Goal: Task Accomplishment & Management: Use online tool/utility

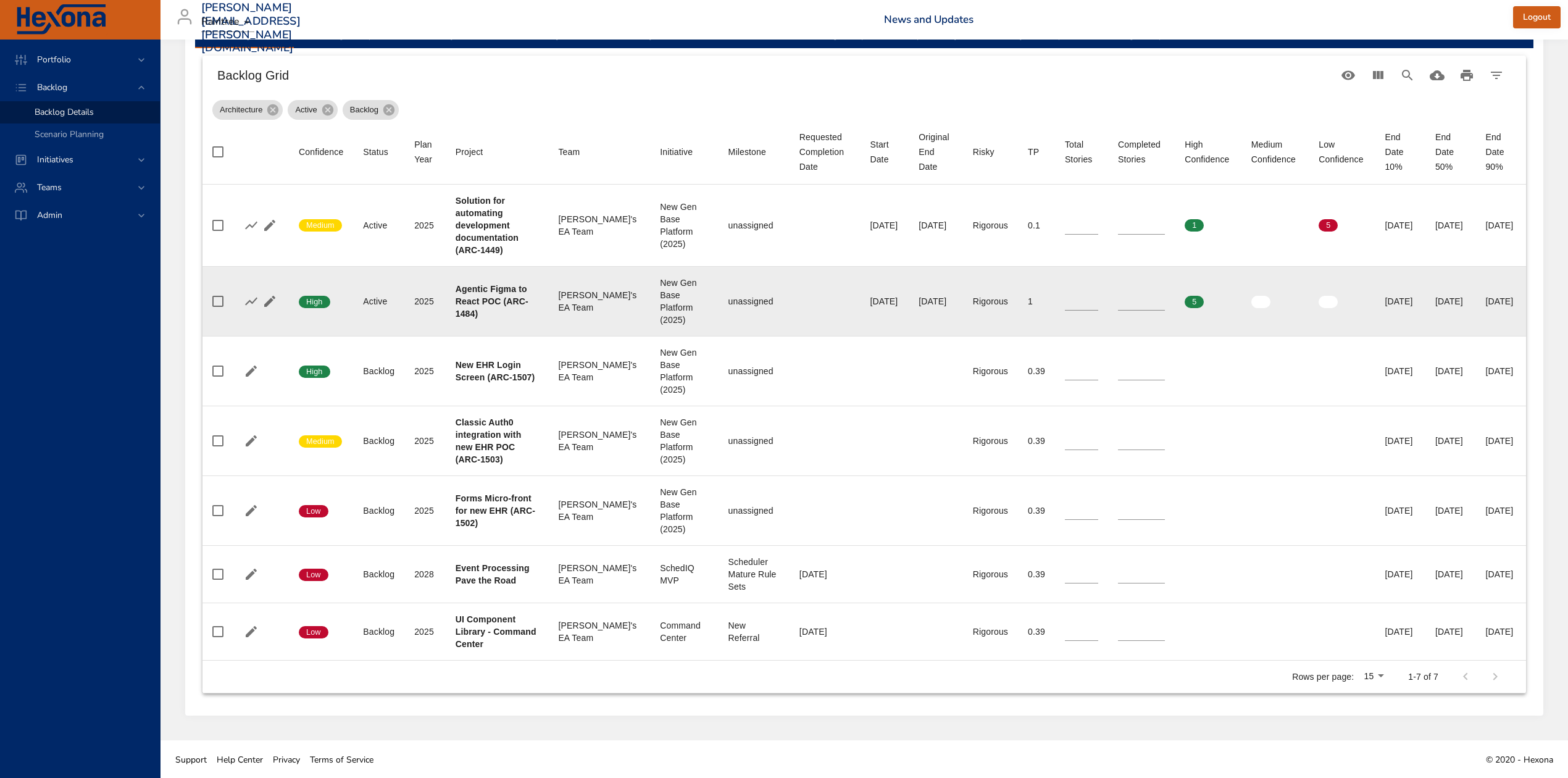
scroll to position [426, 0]
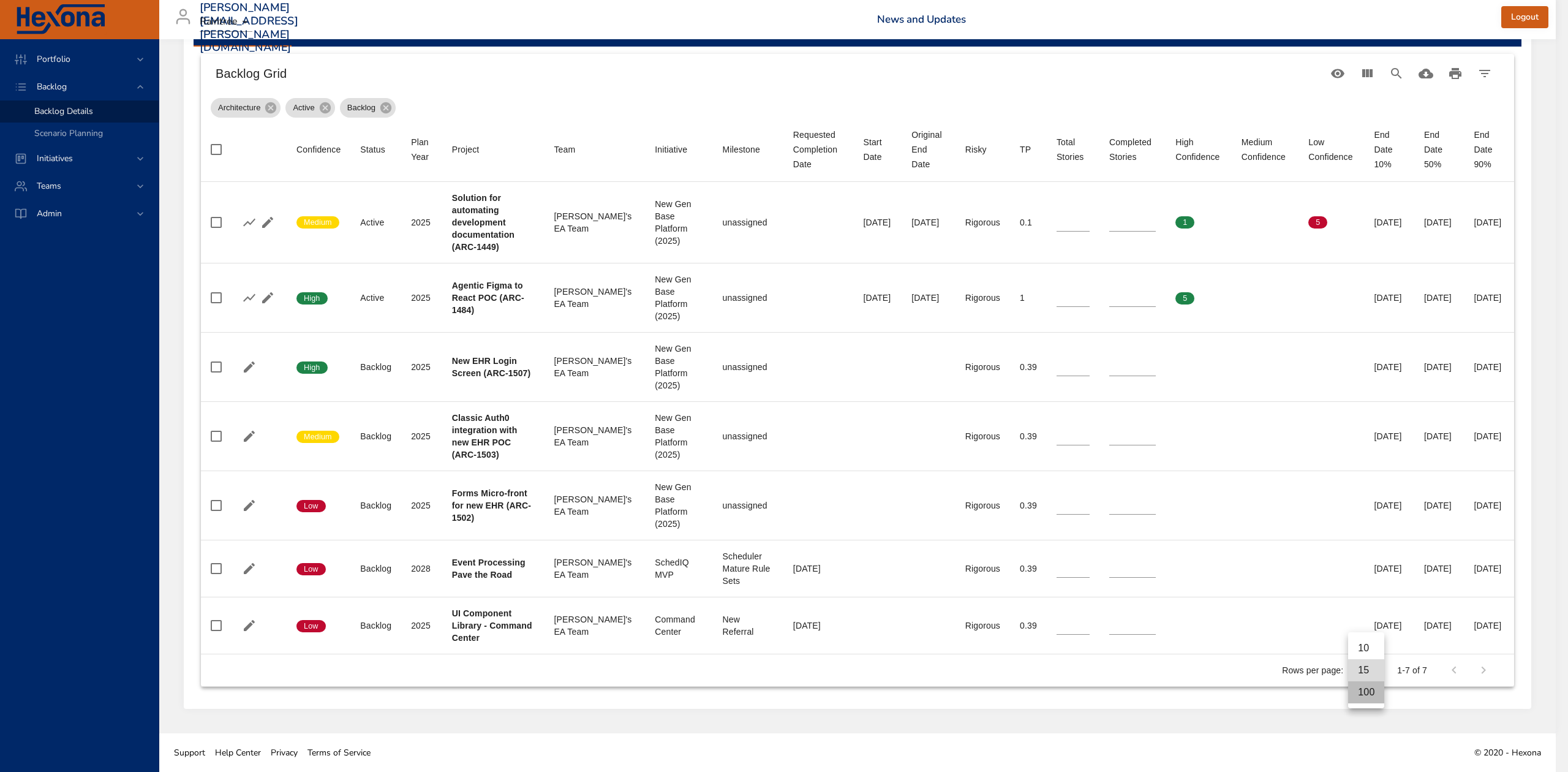
click at [1368, 687] on li "100" at bounding box center [1366, 692] width 36 height 22
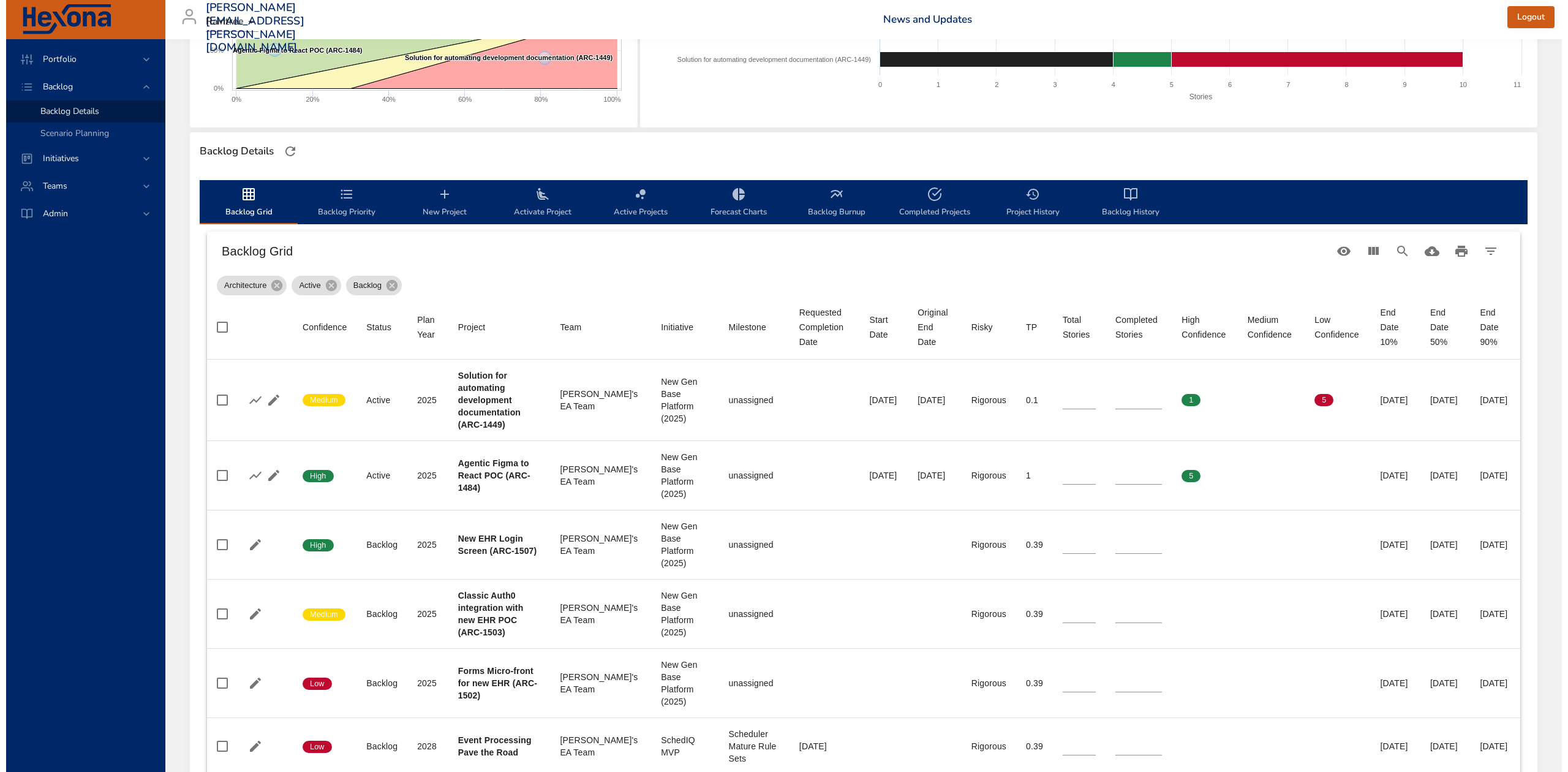
scroll to position [15, 0]
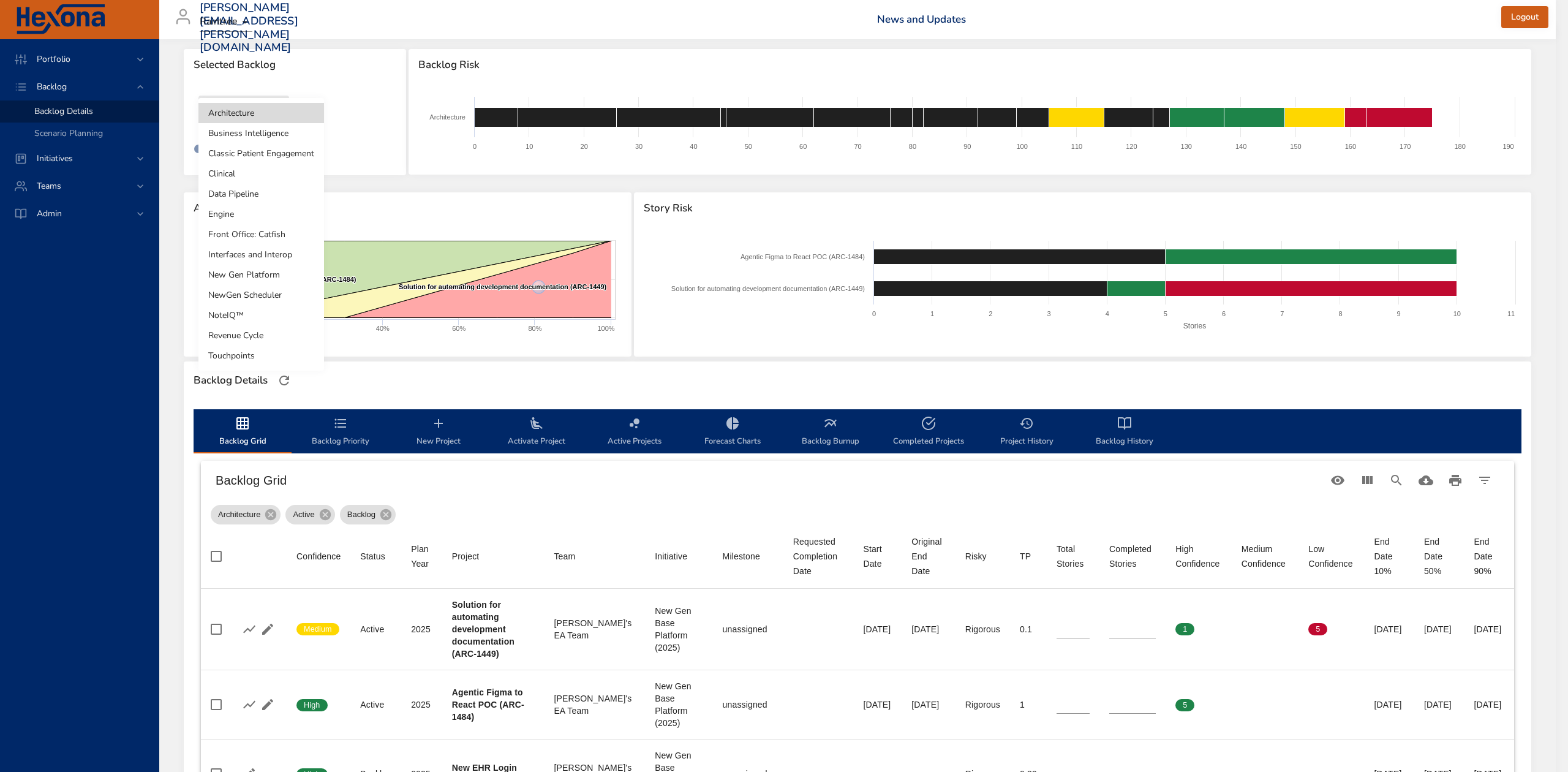
click at [273, 116] on body "Portfolio Backlog Backlog Details Scenario Planning Initiatives Teams Admin [PE…" at bounding box center [784, 371] width 1568 height 772
click at [240, 349] on li "Touchpoints" at bounding box center [261, 355] width 126 height 20
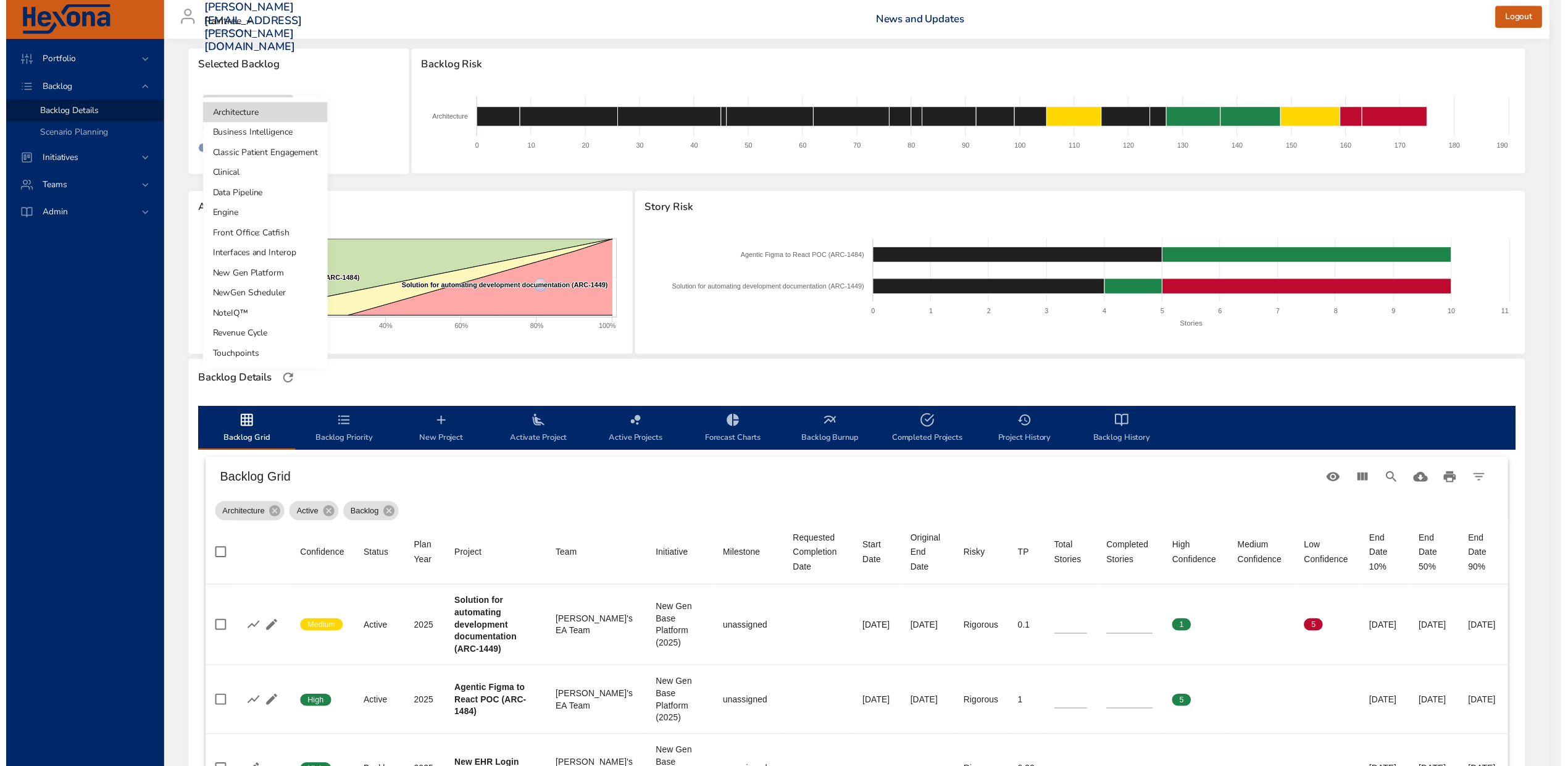
scroll to position [0, 0]
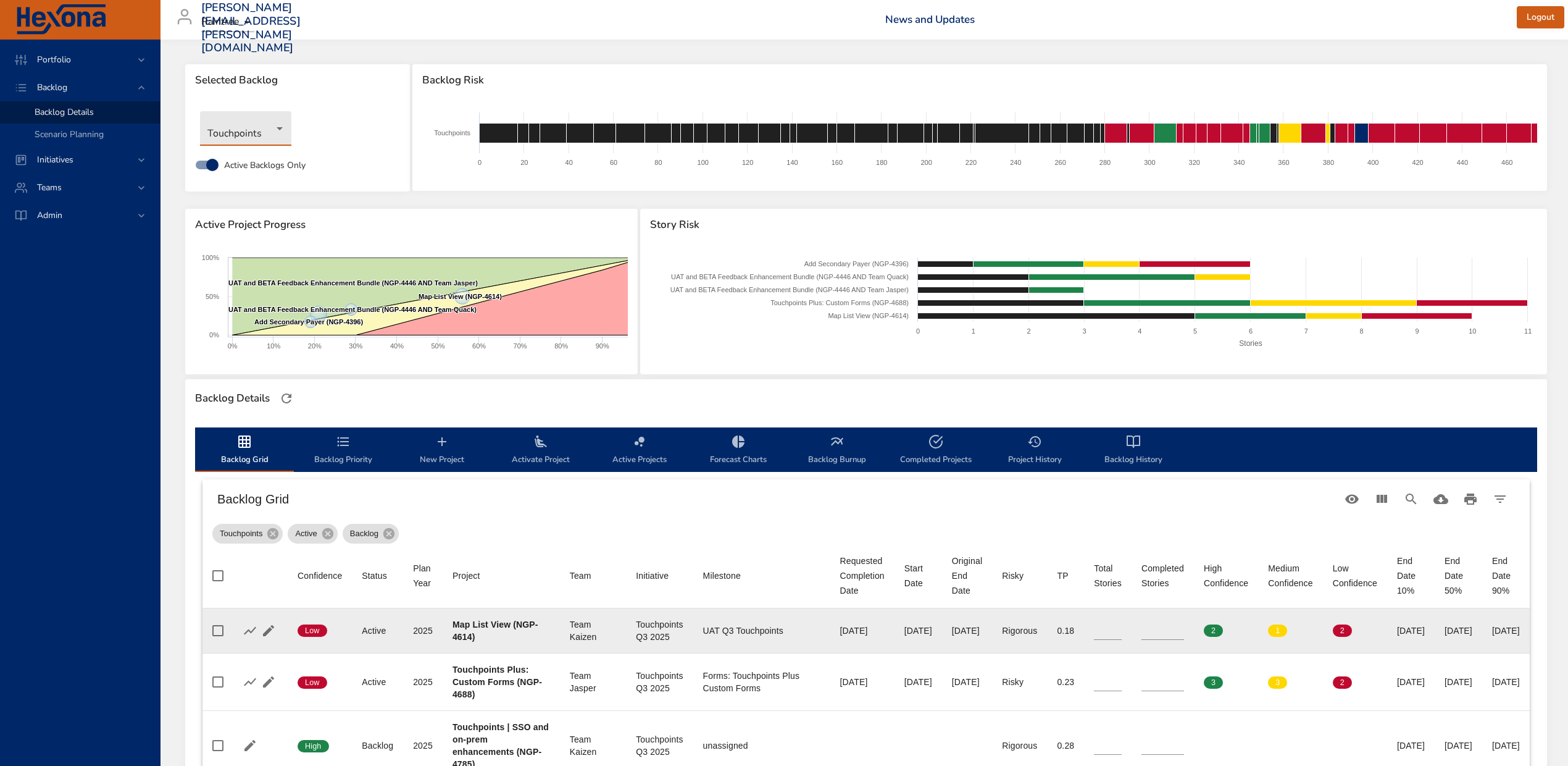
type input "**"
click at [1122, 628] on input "**" at bounding box center [1108, 630] width 28 height 19
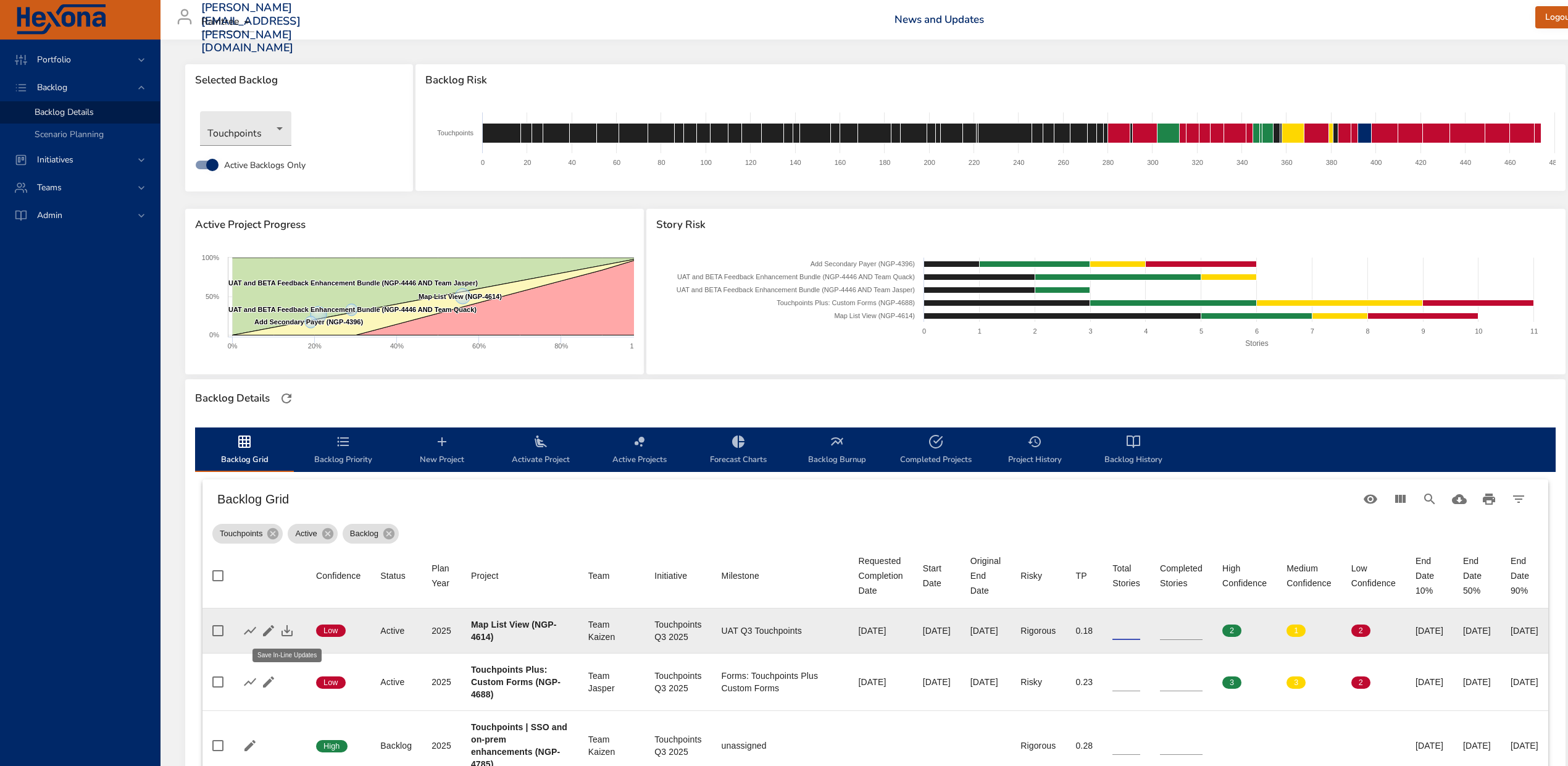
click at [284, 630] on icon "button" at bounding box center [287, 630] width 15 height 15
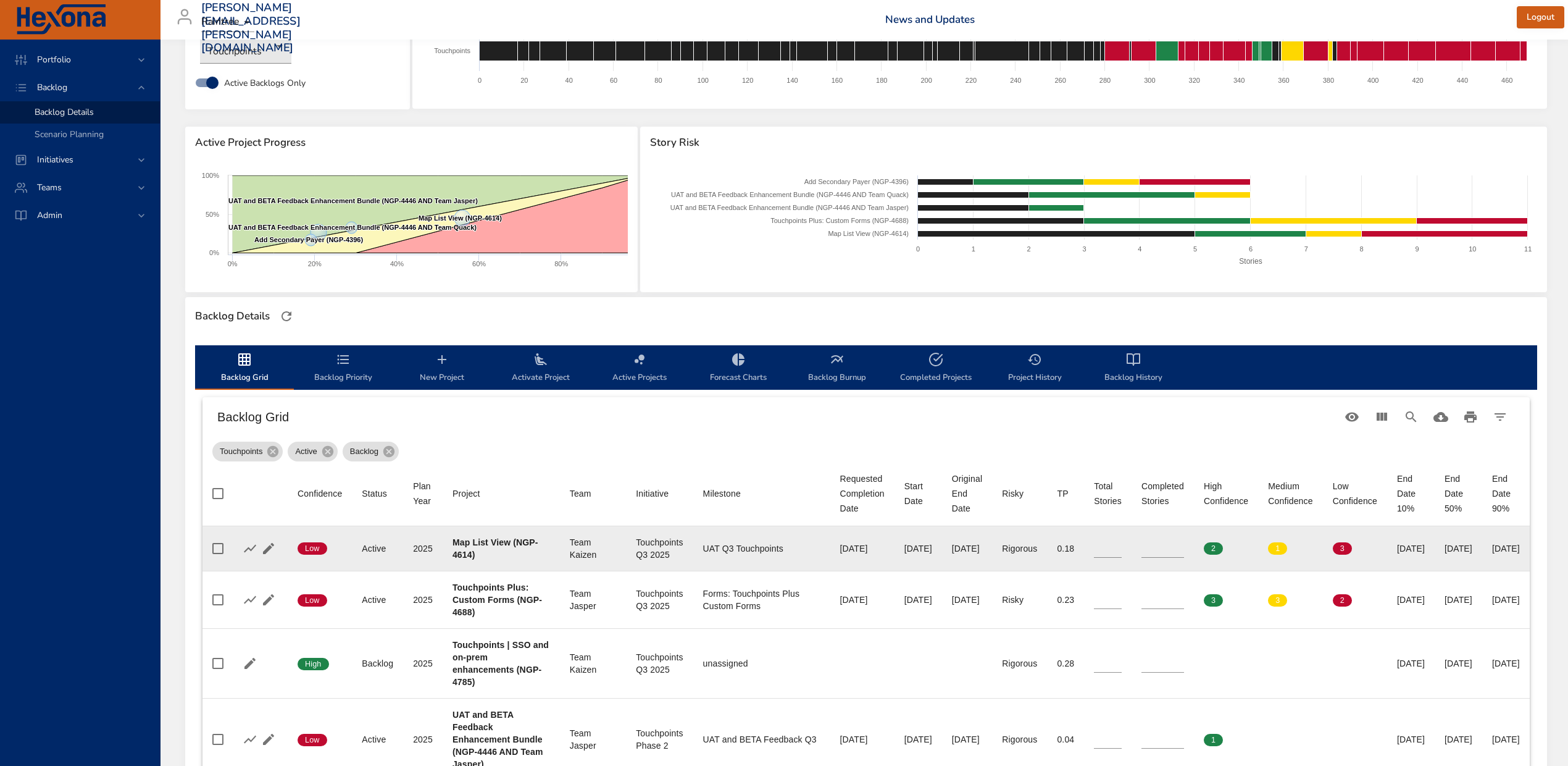
scroll to position [164, 0]
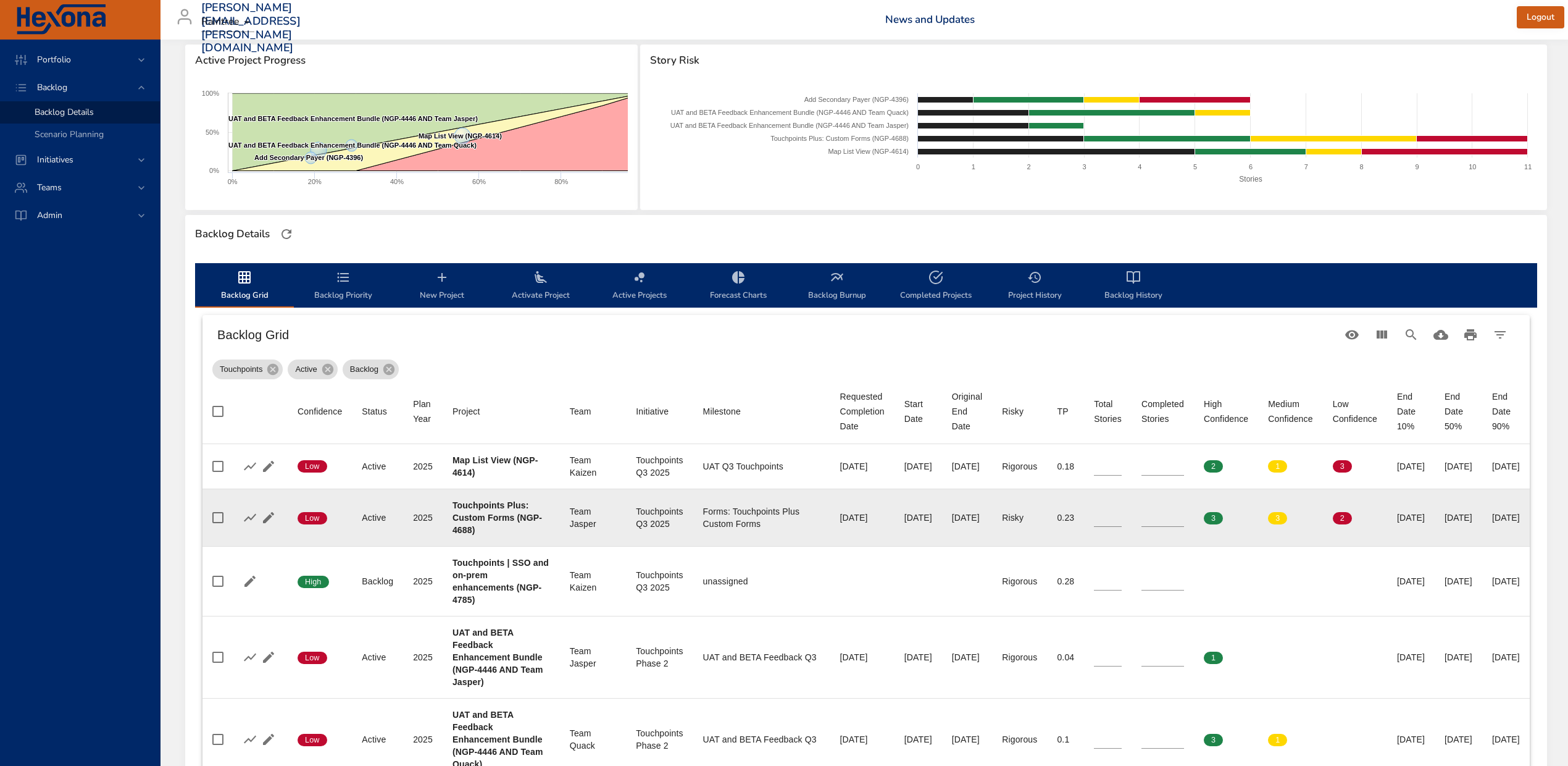
type input "*"
click at [1184, 514] on input "*" at bounding box center [1163, 517] width 42 height 19
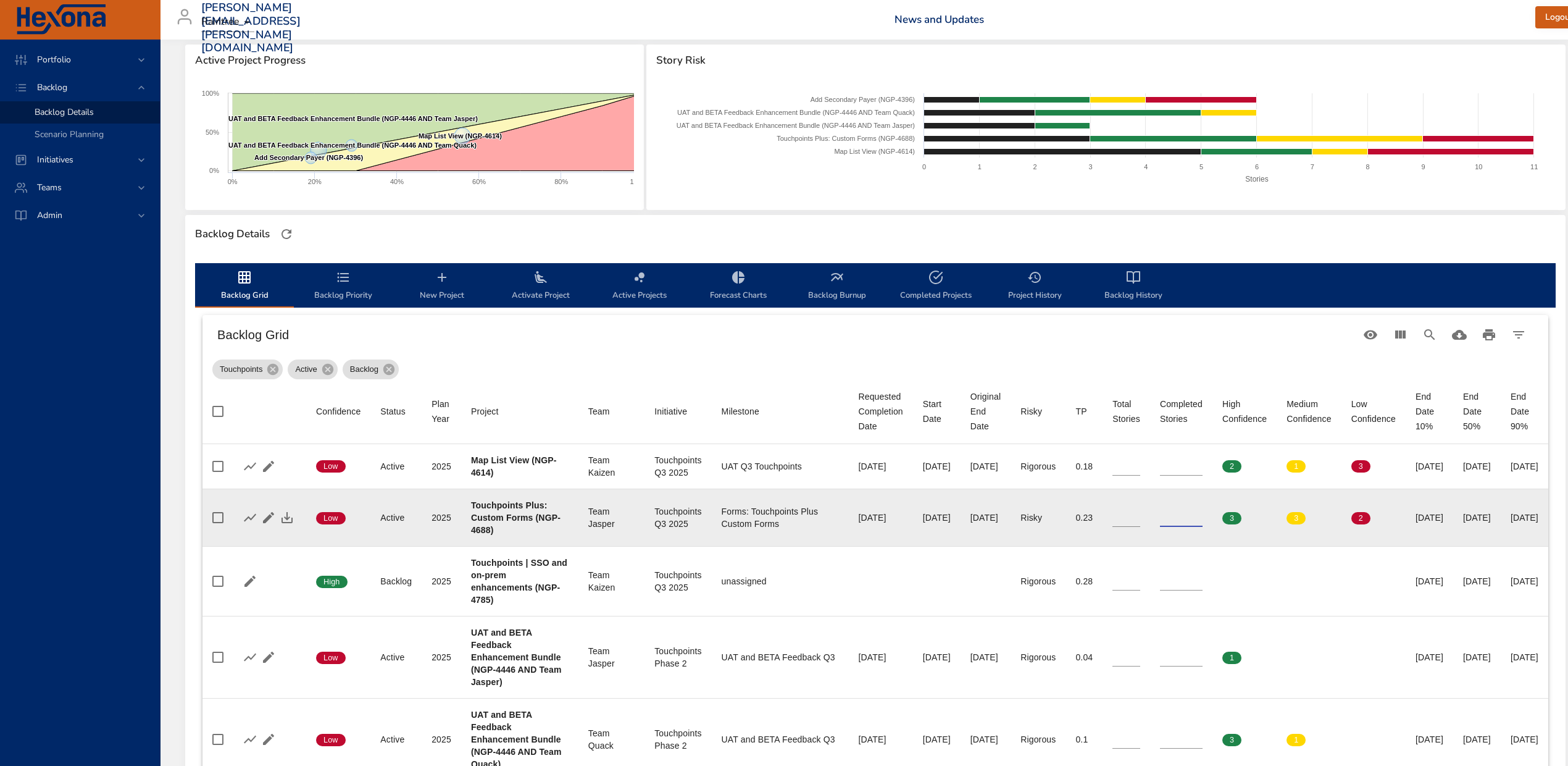
type input "**"
click at [1140, 521] on input "**" at bounding box center [1126, 517] width 28 height 19
click at [287, 519] on icon "button" at bounding box center [287, 517] width 15 height 15
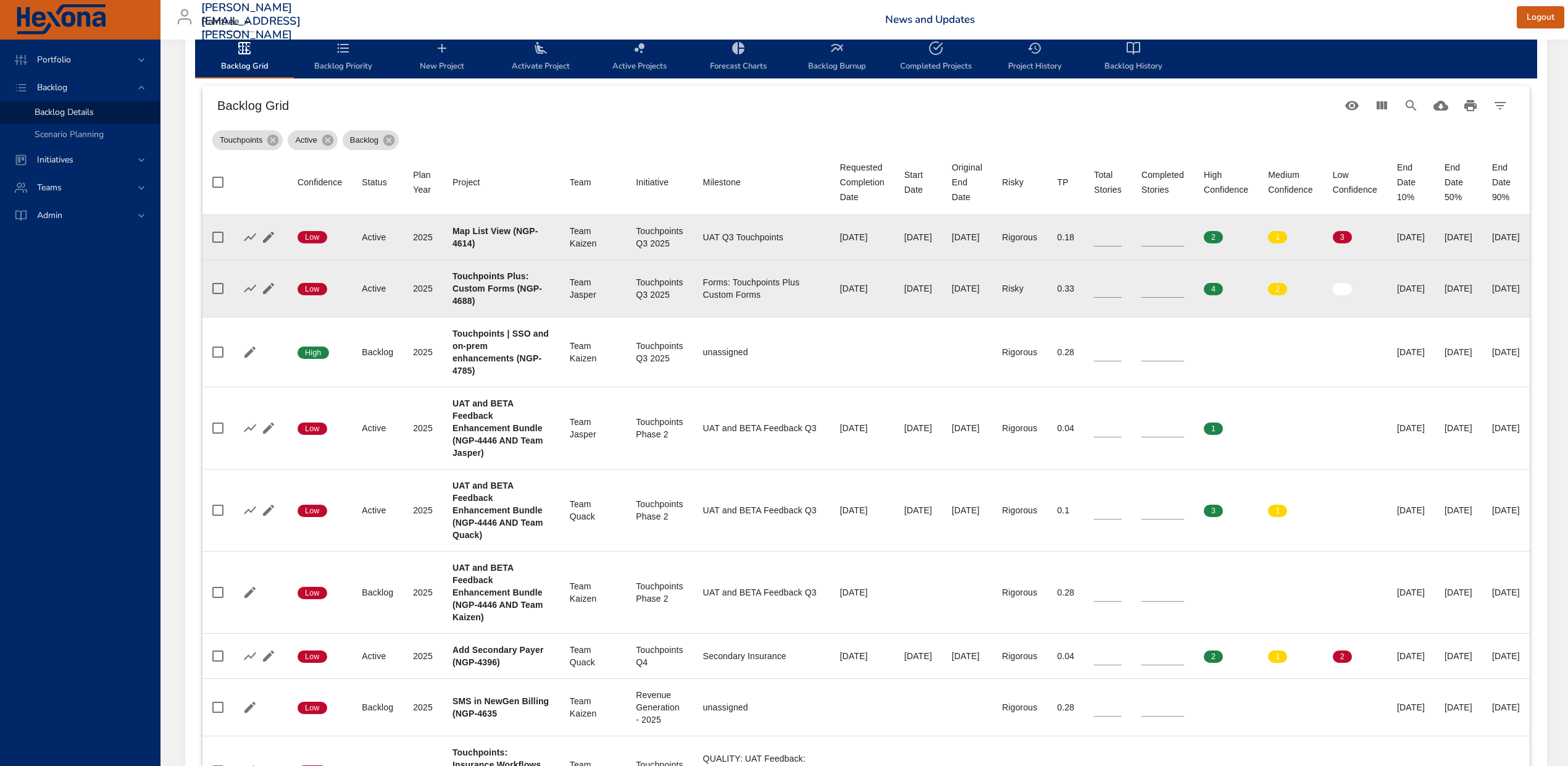
scroll to position [411, 0]
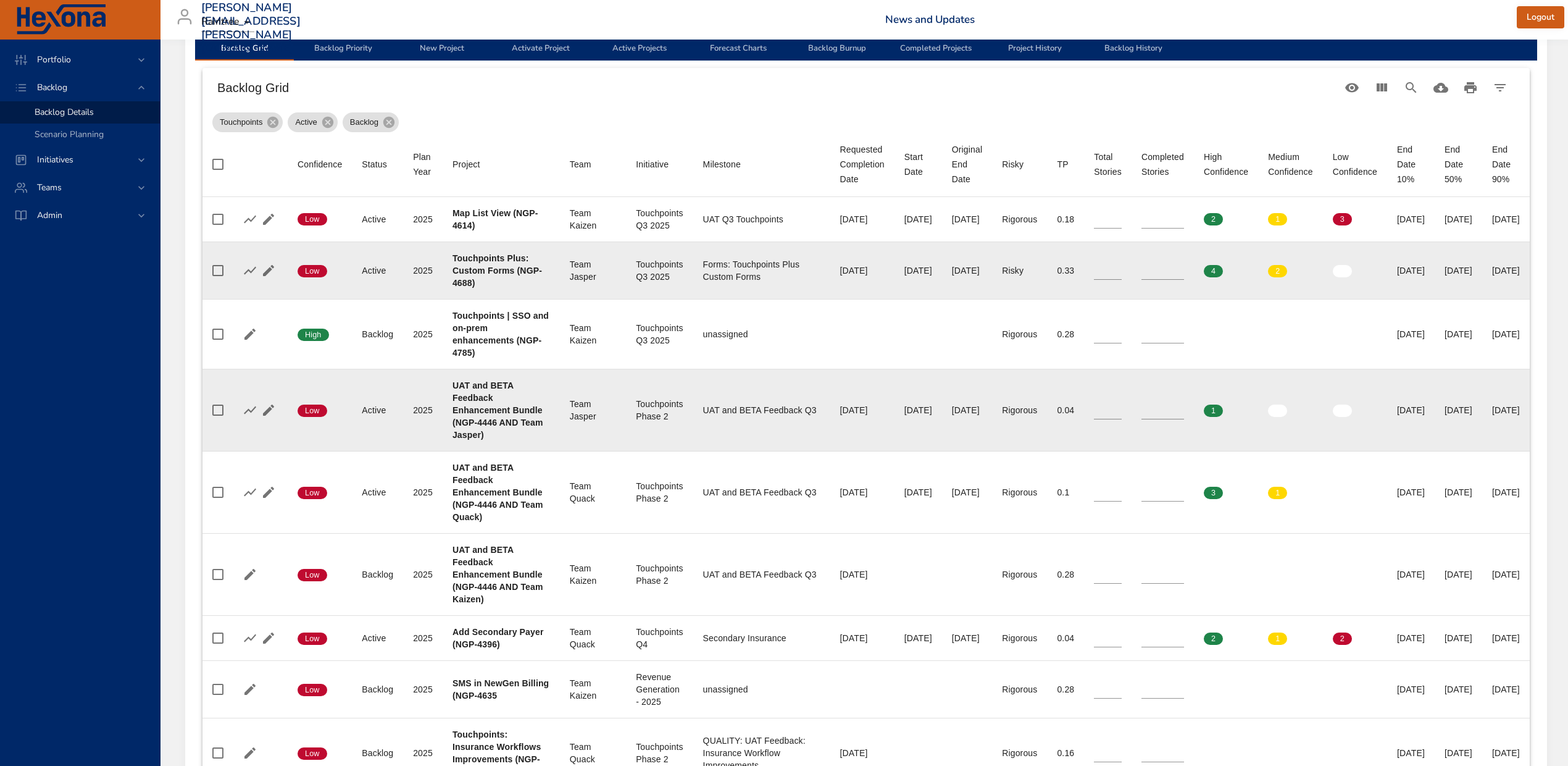
type input "*"
click at [1122, 413] on input "*" at bounding box center [1108, 409] width 28 height 19
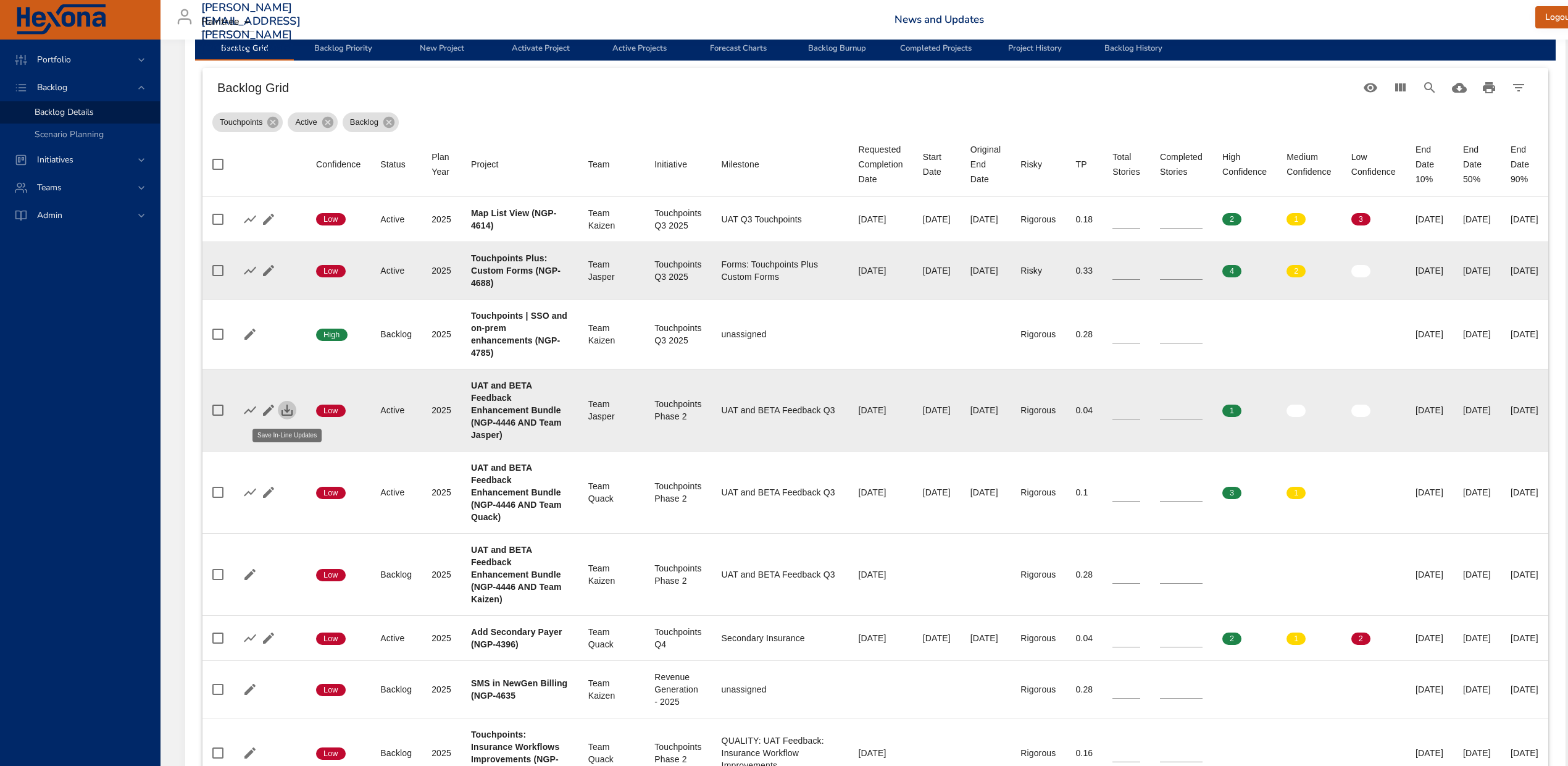
click at [287, 410] on icon "button" at bounding box center [287, 410] width 11 height 11
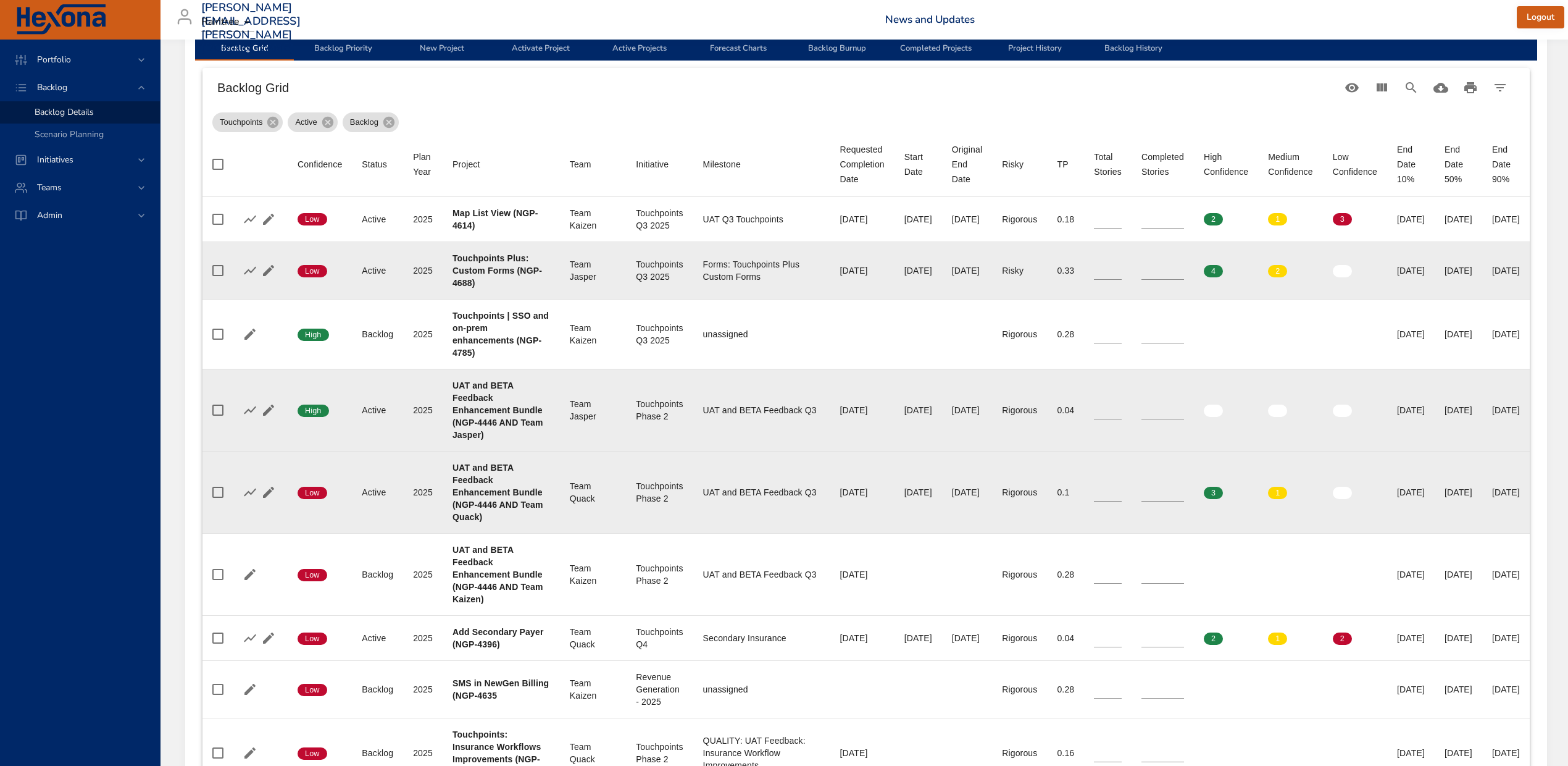
click at [1122, 489] on input "*" at bounding box center [1108, 492] width 28 height 19
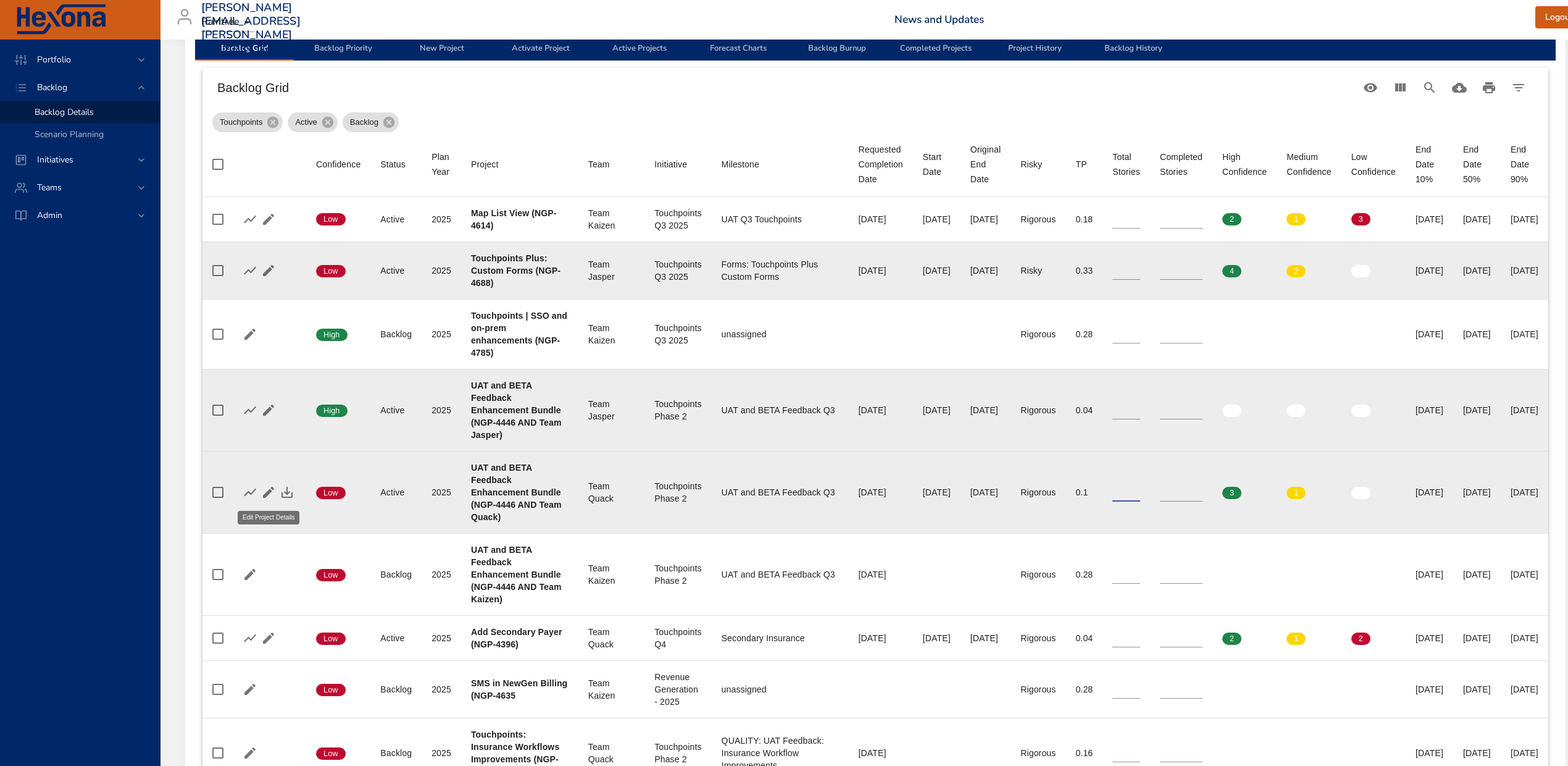
click at [274, 494] on icon "button" at bounding box center [269, 492] width 15 height 15
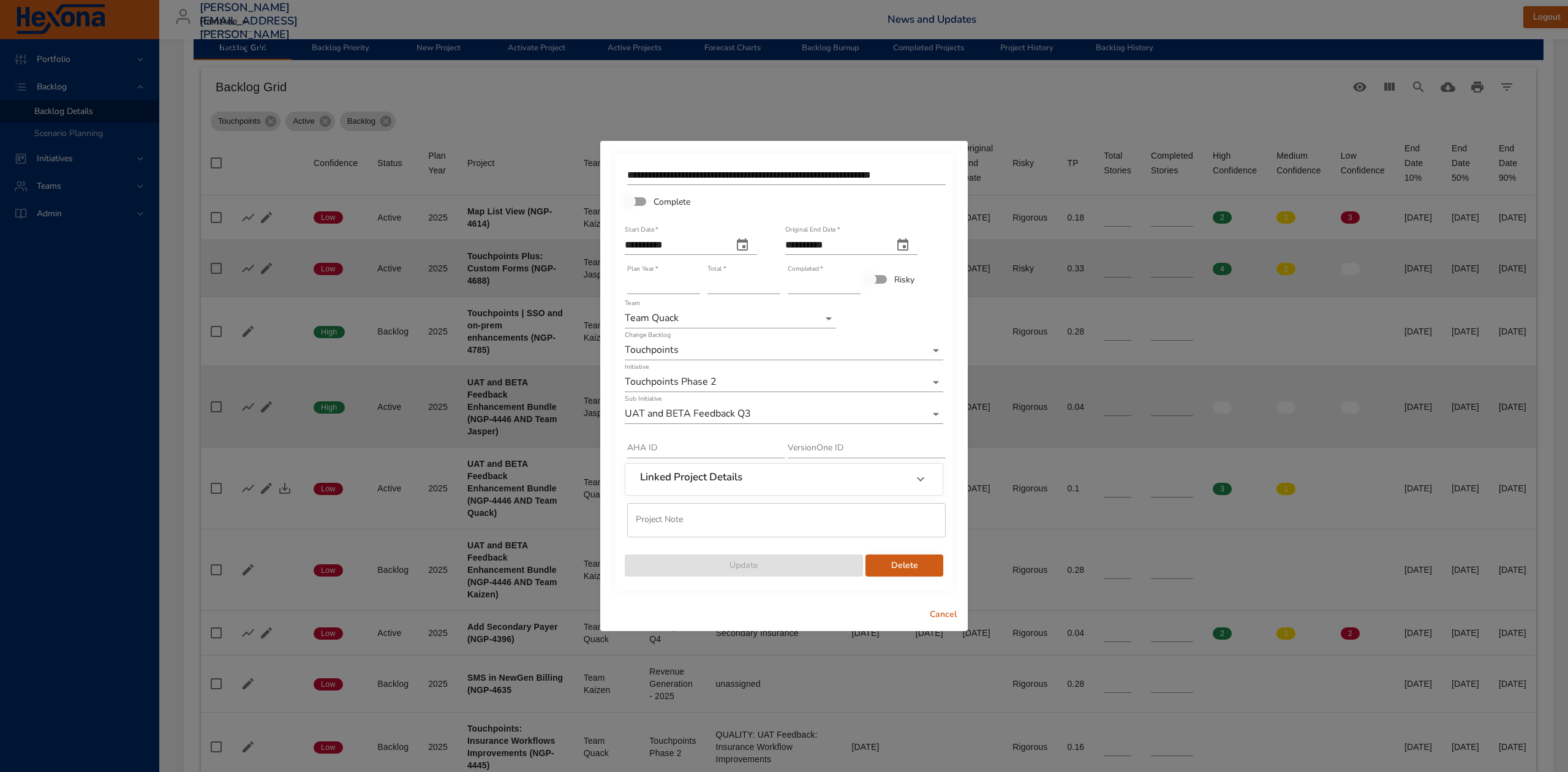
click at [926, 611] on button "Cancel" at bounding box center [943, 615] width 39 height 23
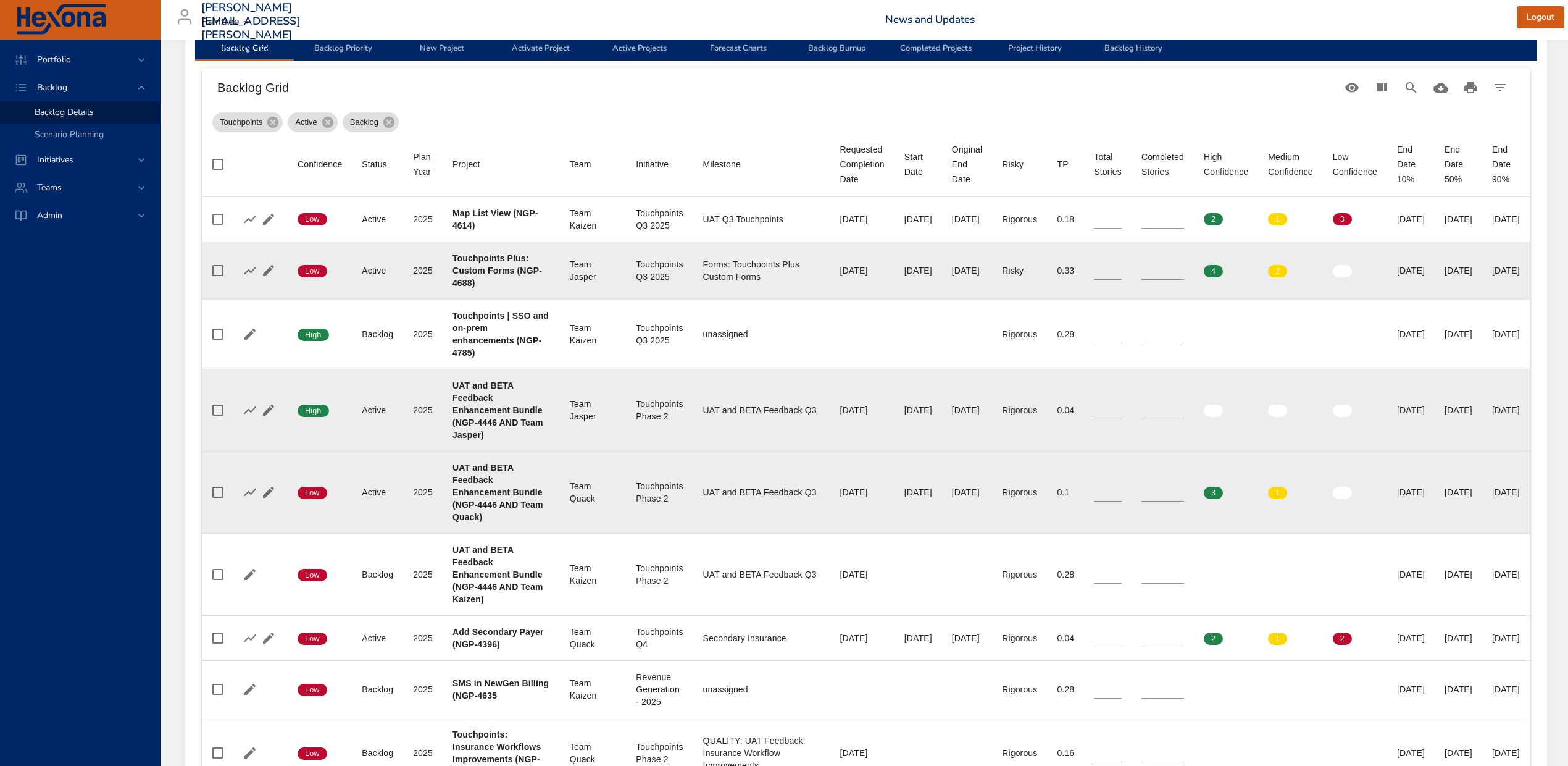
type input "*"
click at [1122, 488] on input "*" at bounding box center [1108, 492] width 28 height 19
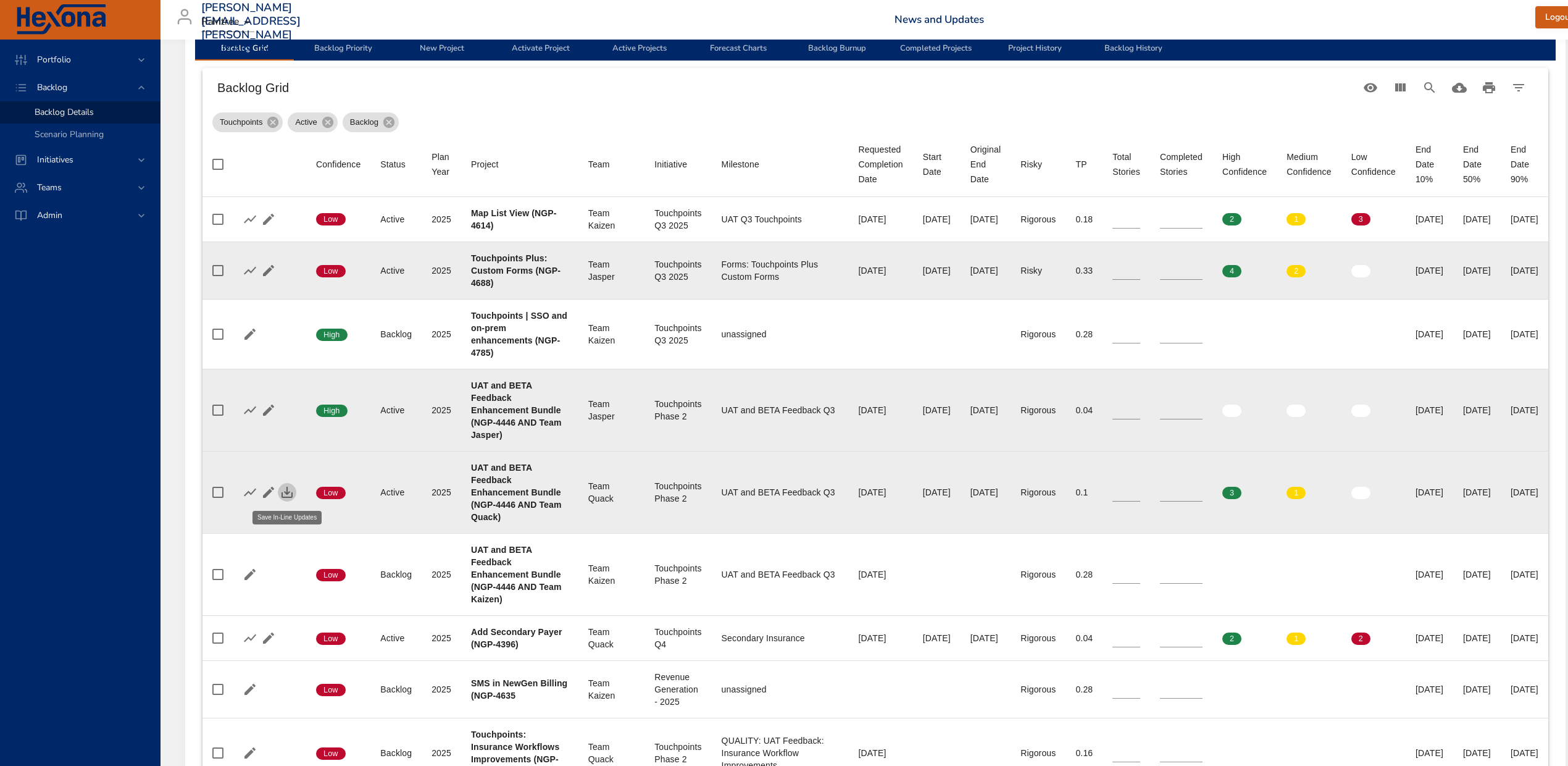
click at [285, 493] on icon "button" at bounding box center [287, 492] width 15 height 15
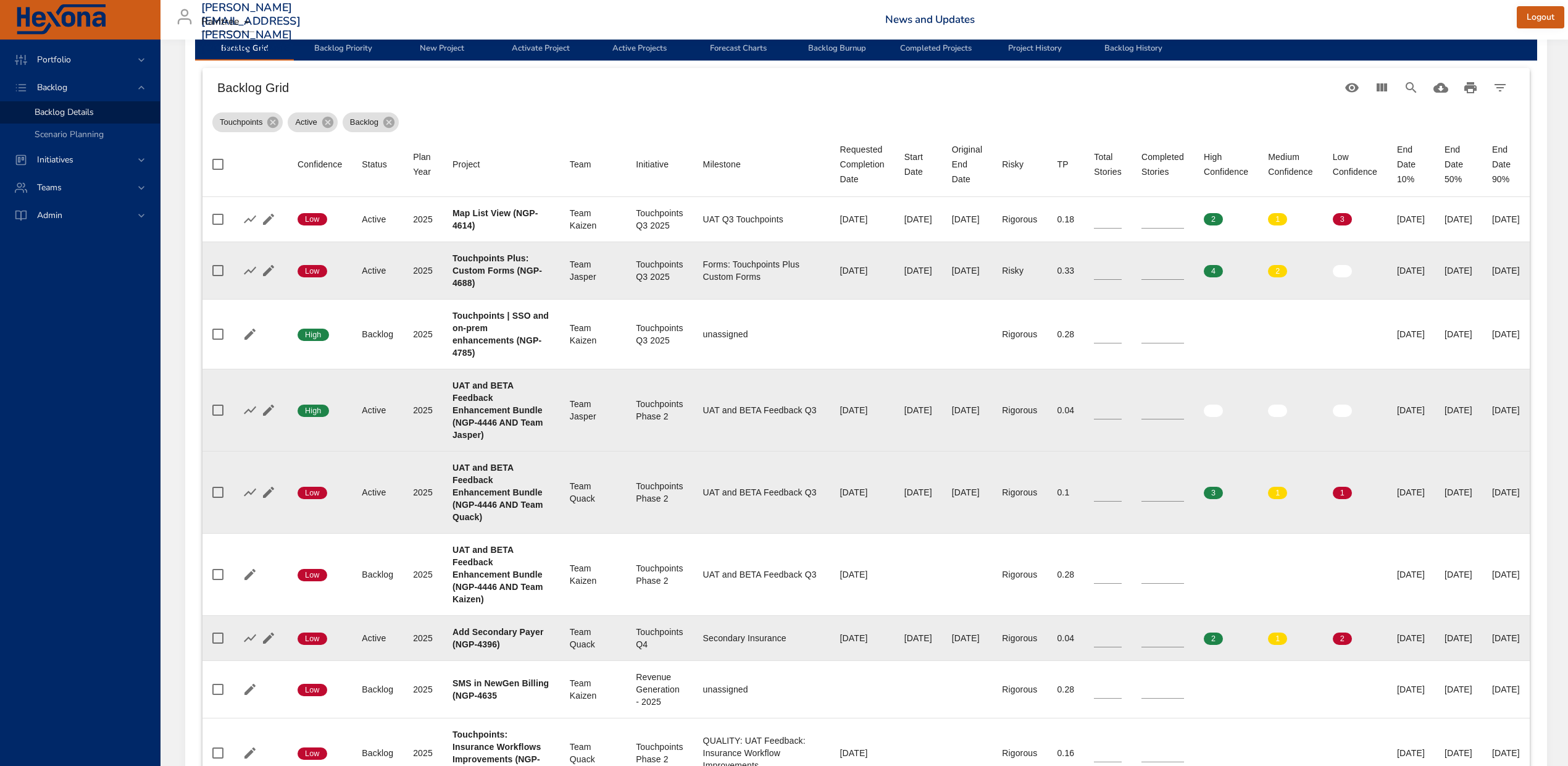
type input "*"
click at [1184, 634] on input "*" at bounding box center [1163, 638] width 42 height 19
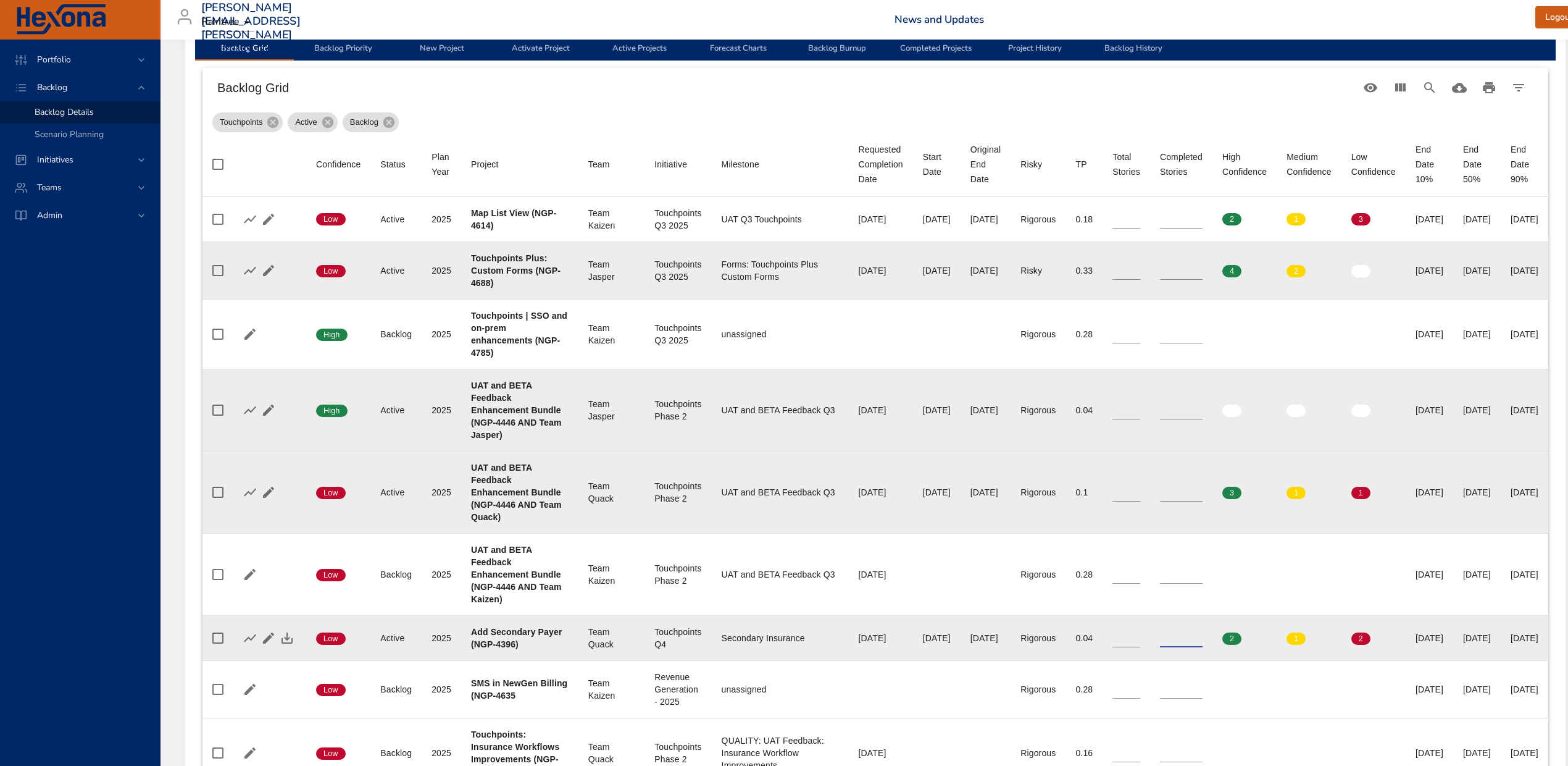
click at [1140, 633] on input "*" at bounding box center [1126, 638] width 28 height 19
type input "*"
click at [1140, 633] on input "*" at bounding box center [1126, 638] width 28 height 19
click at [289, 636] on icon "button" at bounding box center [287, 638] width 15 height 15
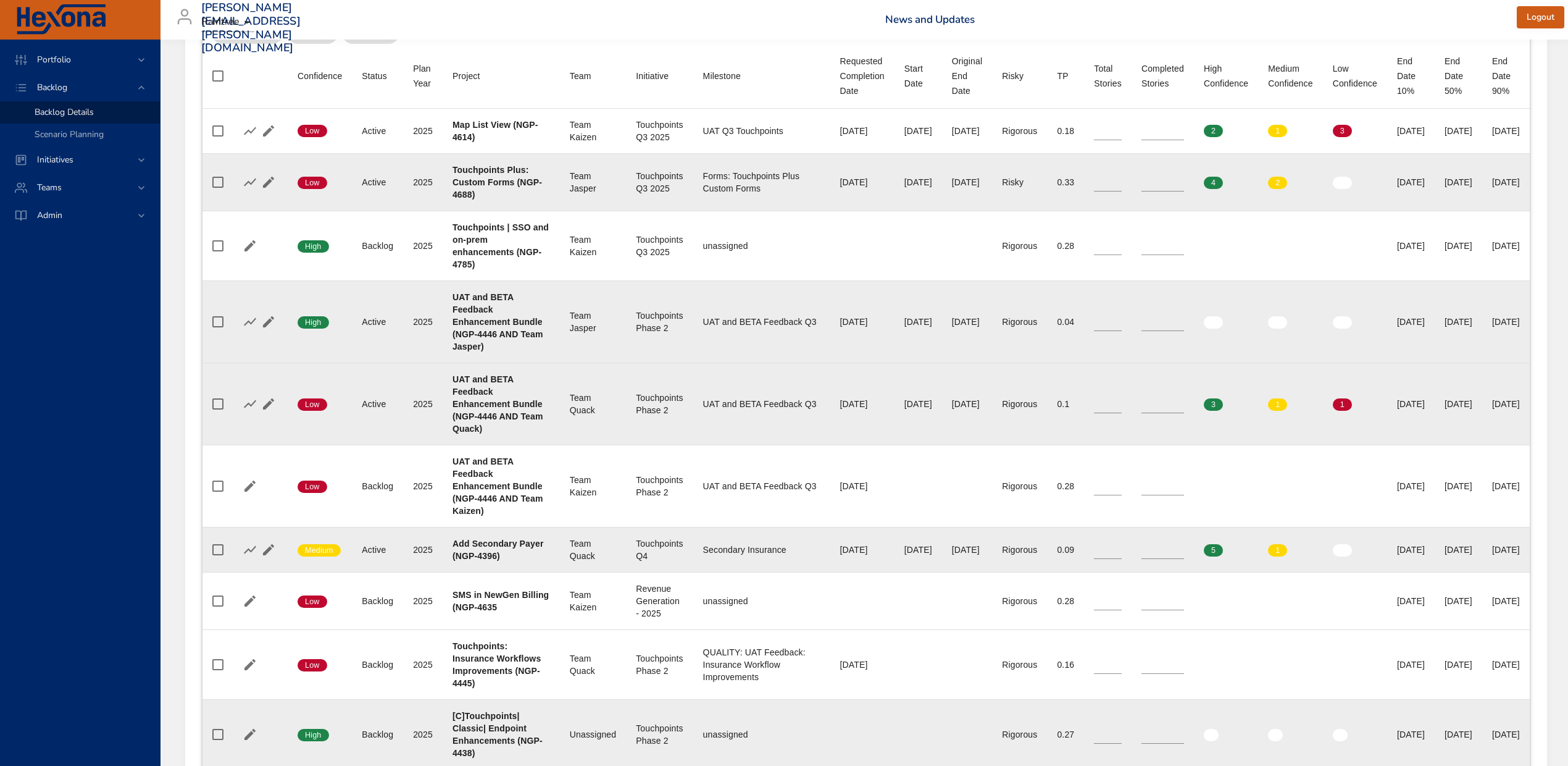
scroll to position [576, 0]
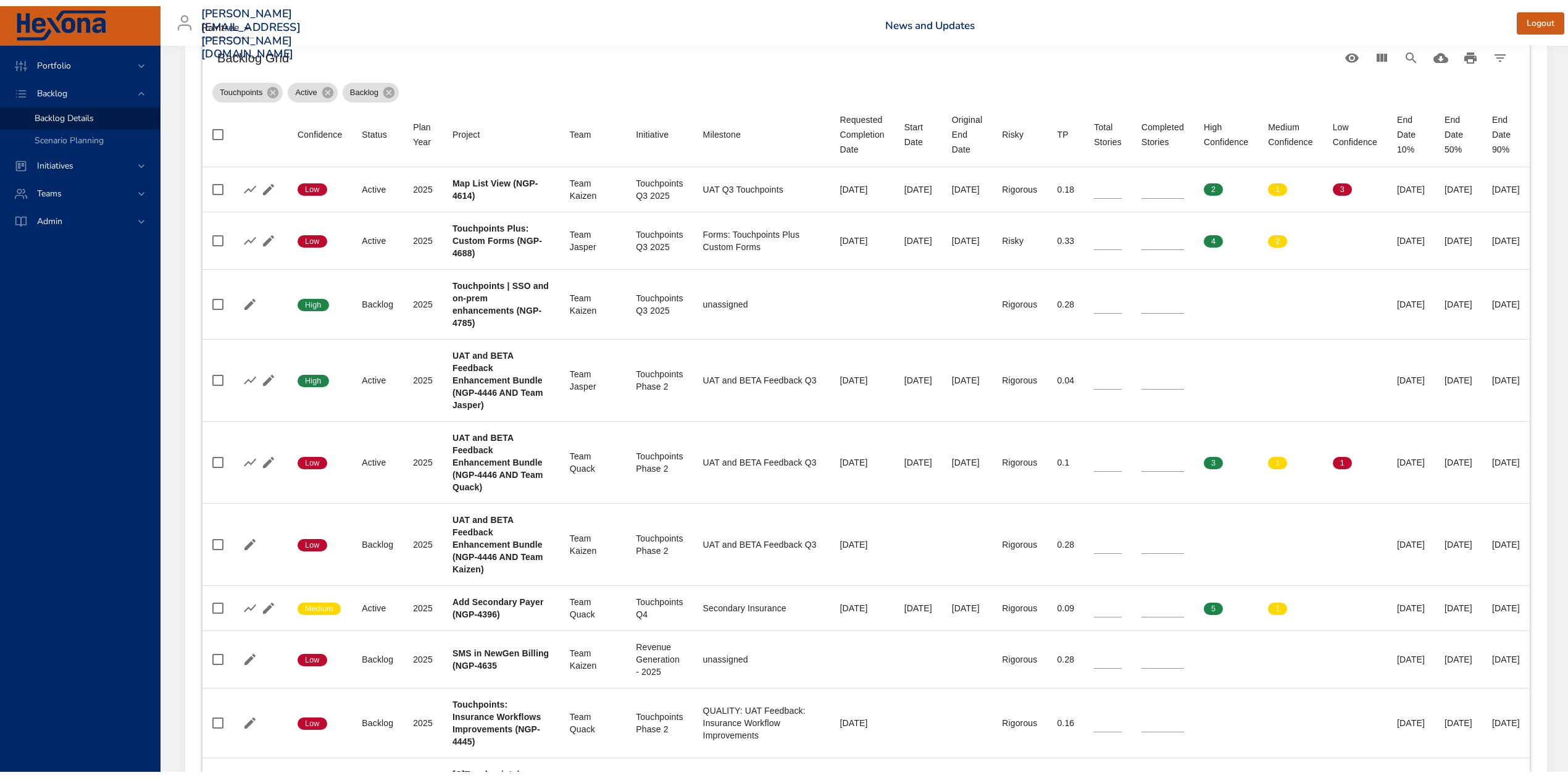
scroll to position [82, 0]
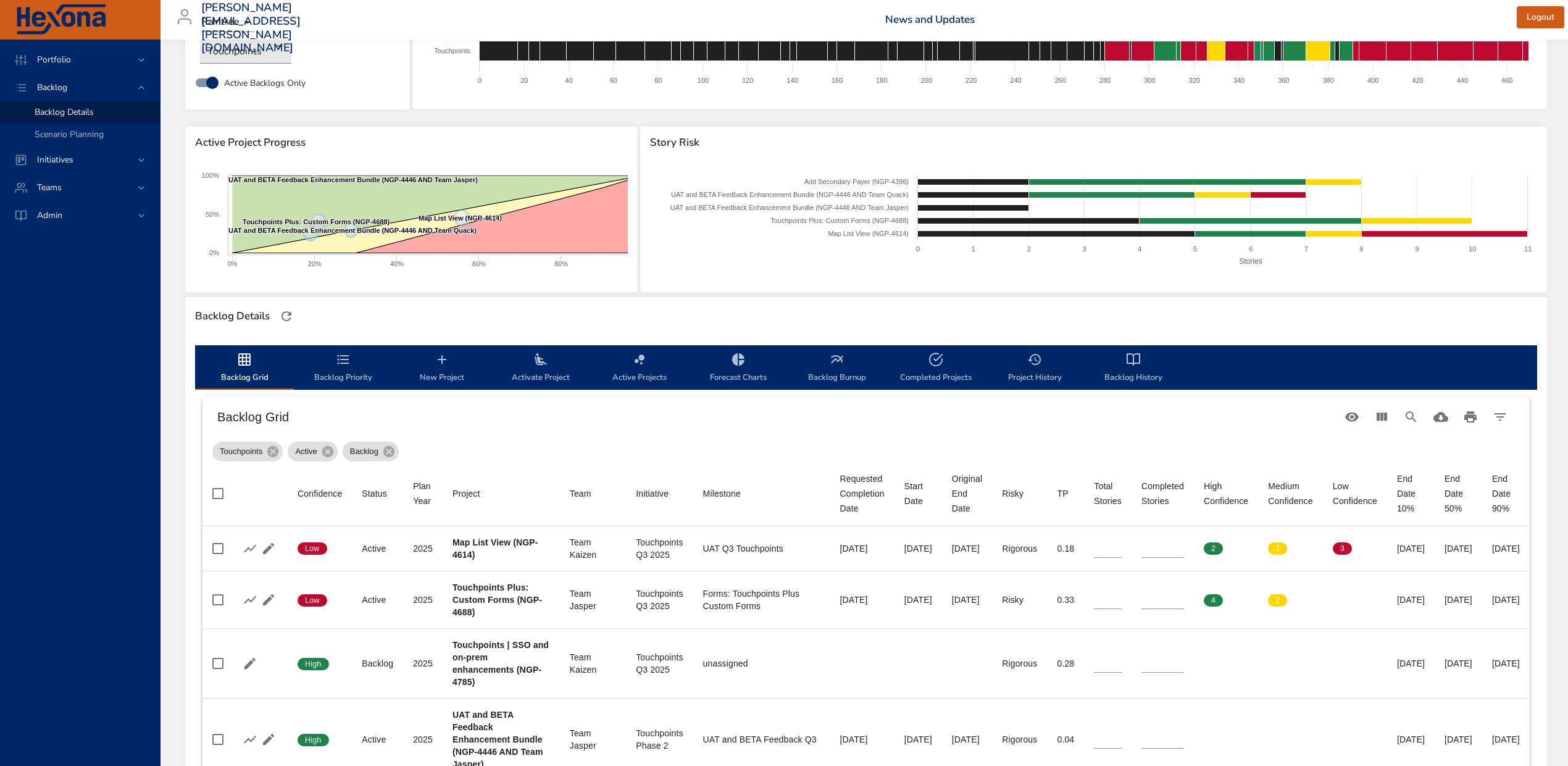
click at [544, 365] on icon "backlog-tab" at bounding box center [541, 359] width 15 height 15
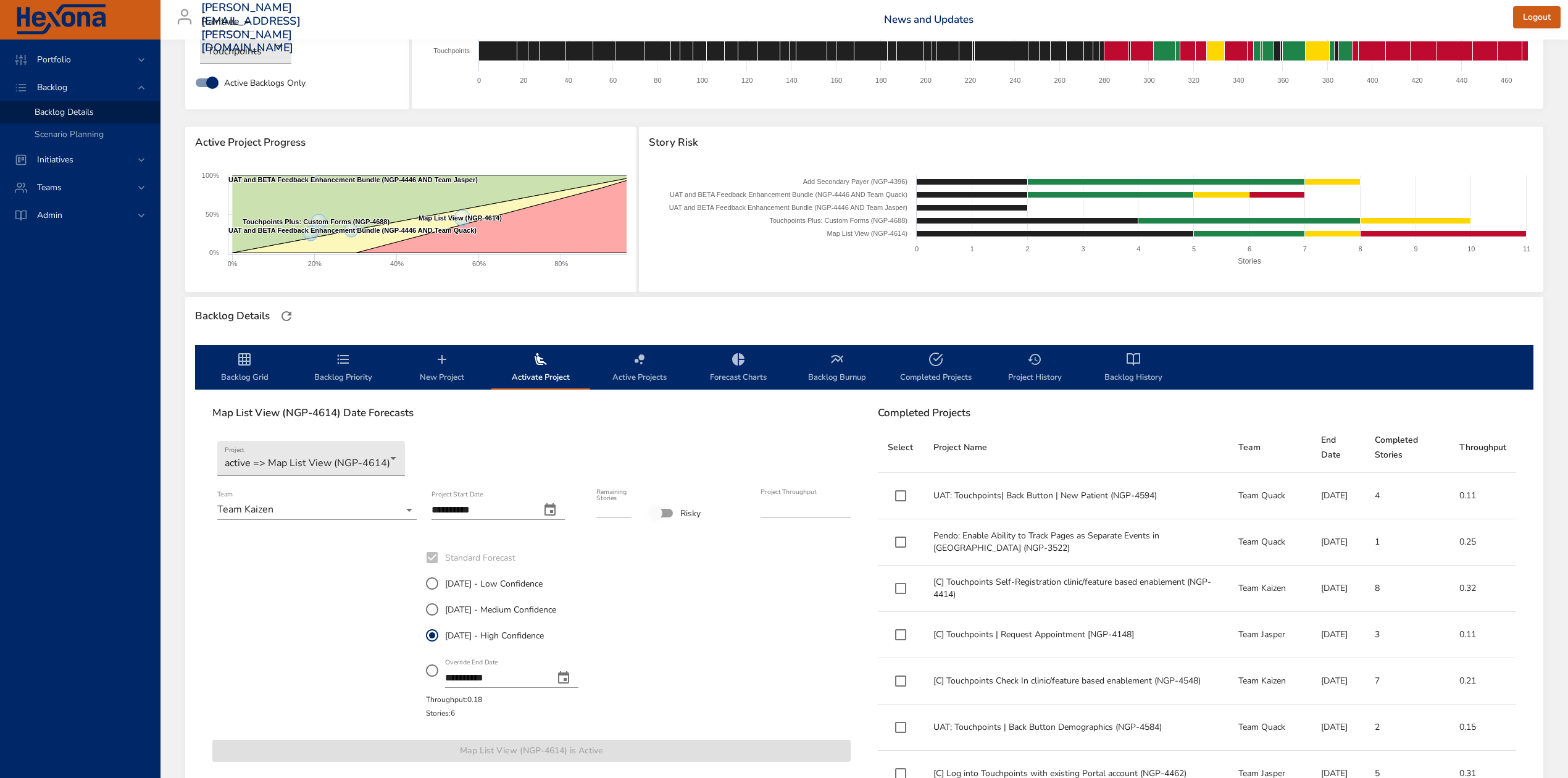
click at [391, 456] on body "Portfolio Backlog Backlog Details Scenario Planning Initiatives Teams Admin ste…" at bounding box center [784, 307] width 1568 height 778
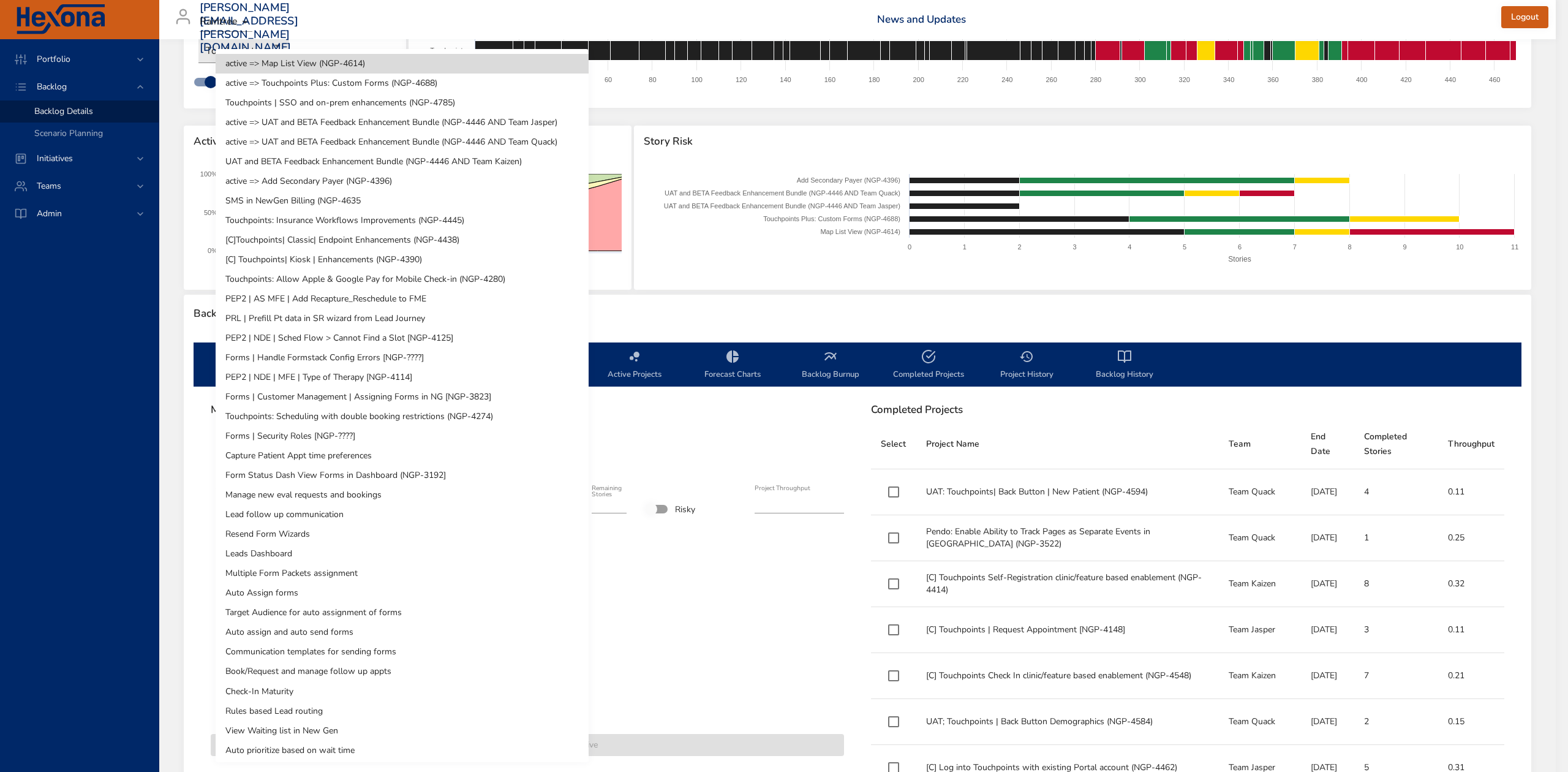
click at [423, 214] on li "Touchpoints: Insurance Workflows Improvements (NGP-4445)" at bounding box center [402, 221] width 373 height 19
type input "*"
type input "****"
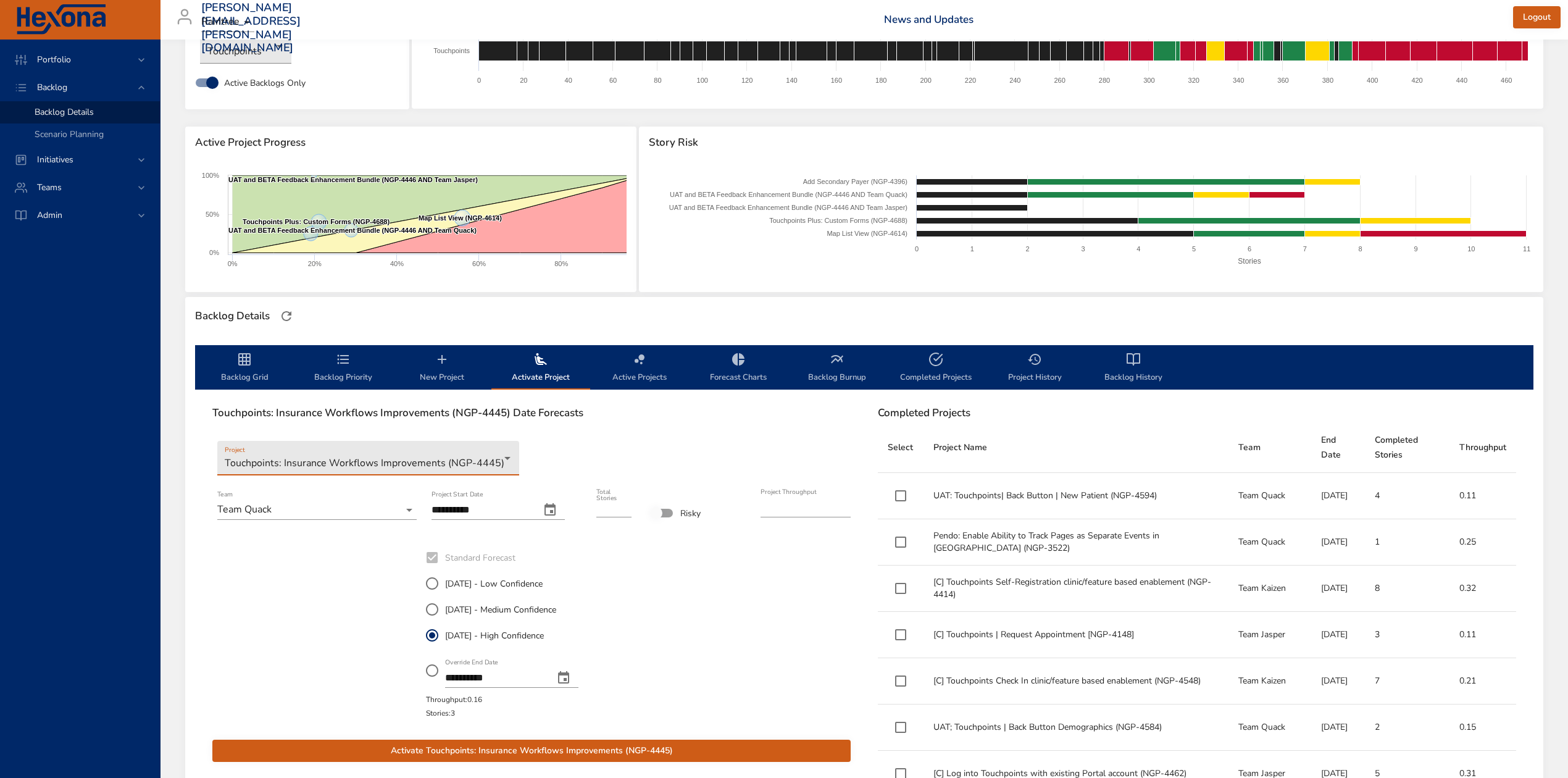
click at [558, 503] on icon "change date" at bounding box center [550, 510] width 15 height 15
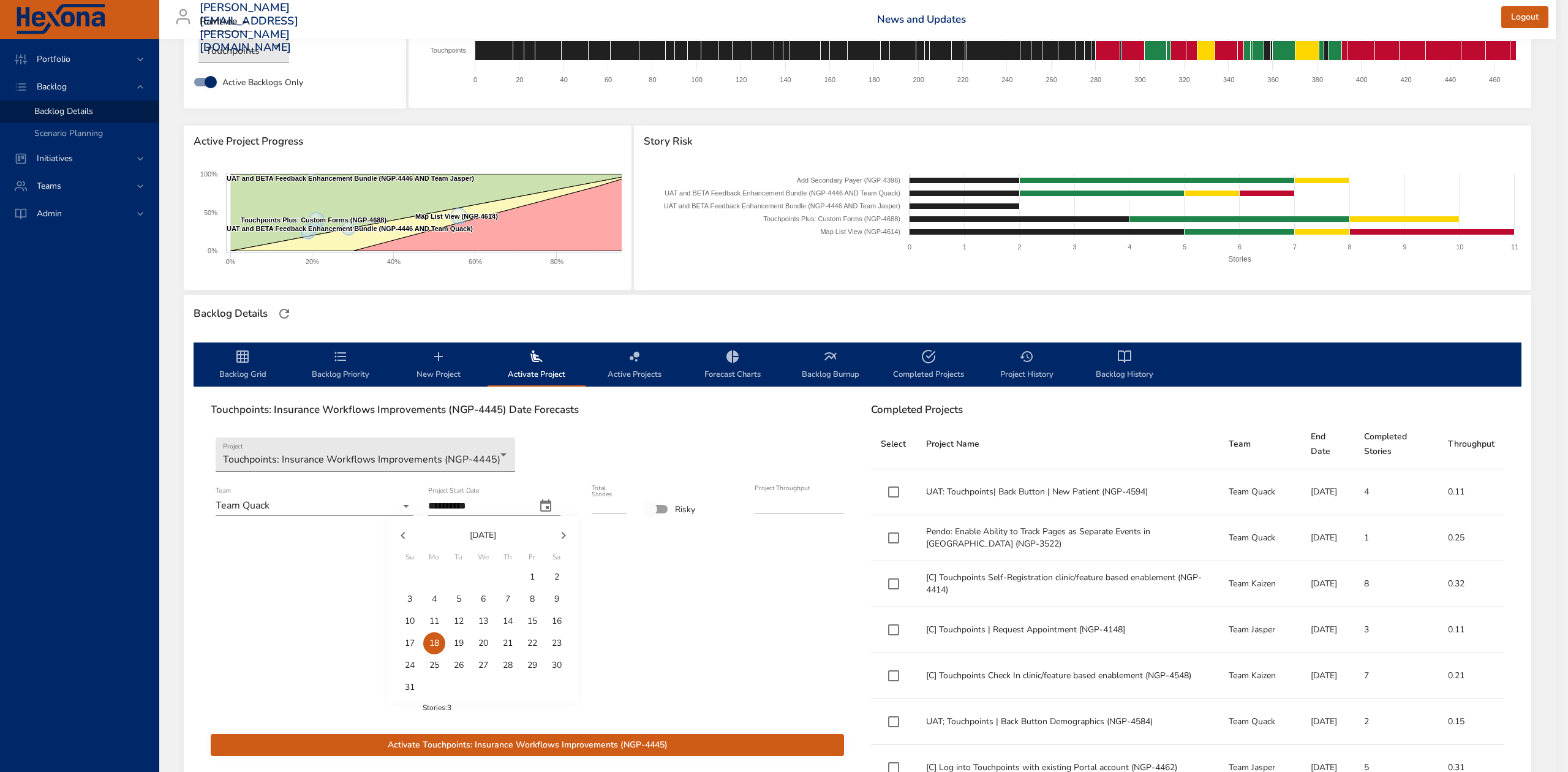
click at [510, 618] on p "14" at bounding box center [507, 621] width 10 height 12
type input "**********"
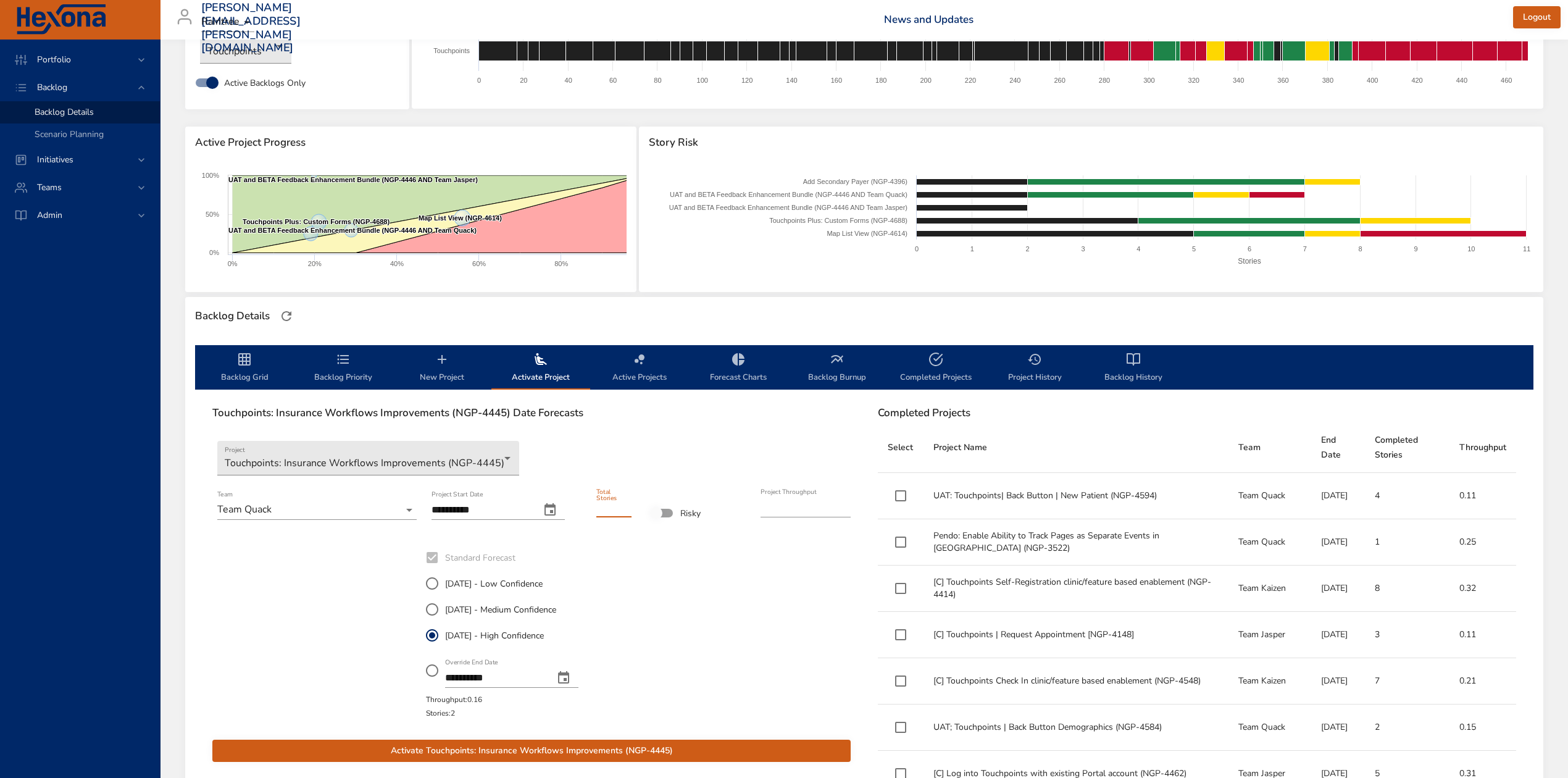
type input "*"
click at [624, 509] on input "*" at bounding box center [614, 508] width 35 height 19
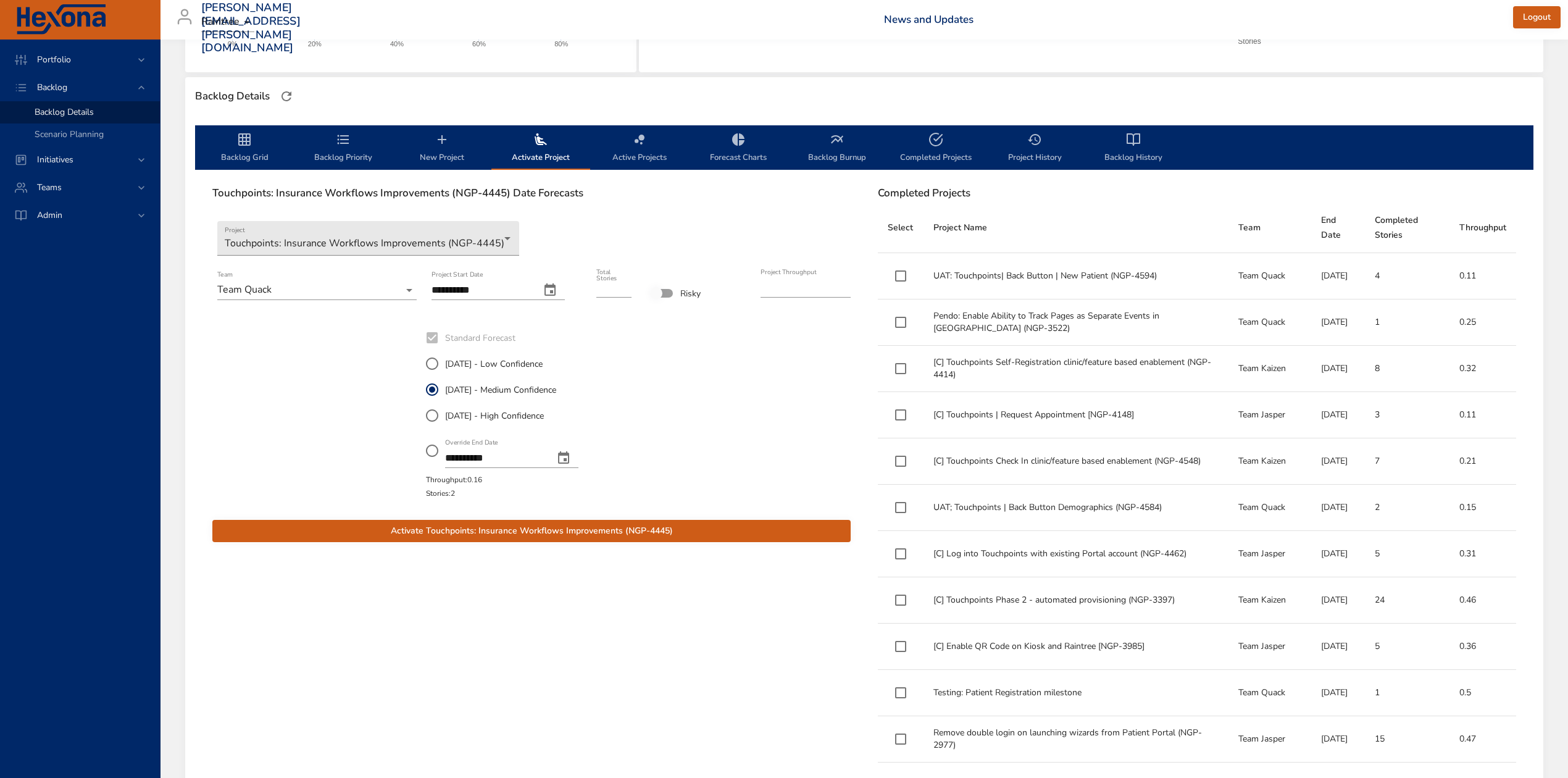
scroll to position [411, 0]
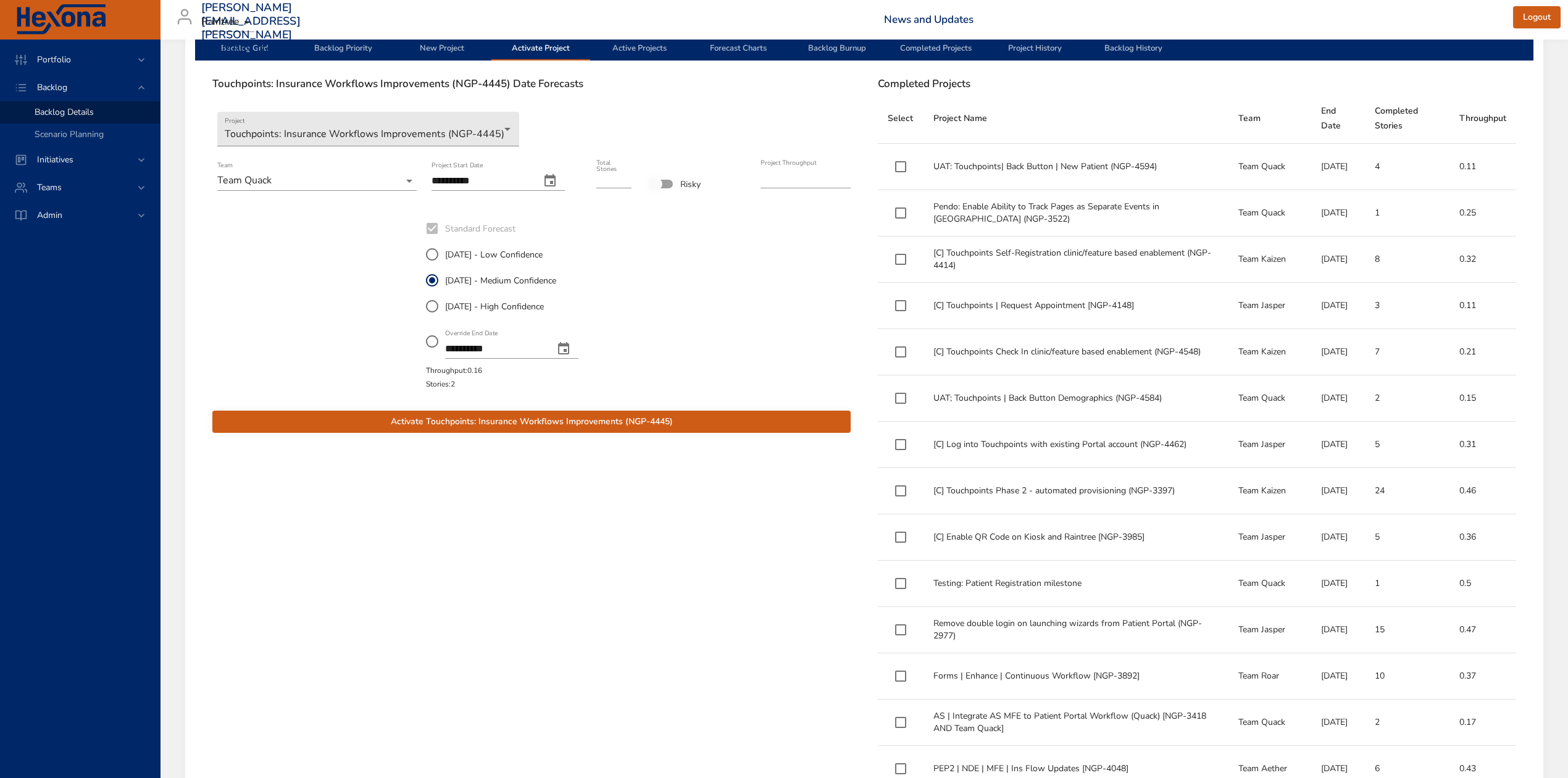
click at [657, 420] on span "Activate Touchpoints: Insurance Workflows Improvements (NGP-4445)" at bounding box center [532, 421] width 619 height 15
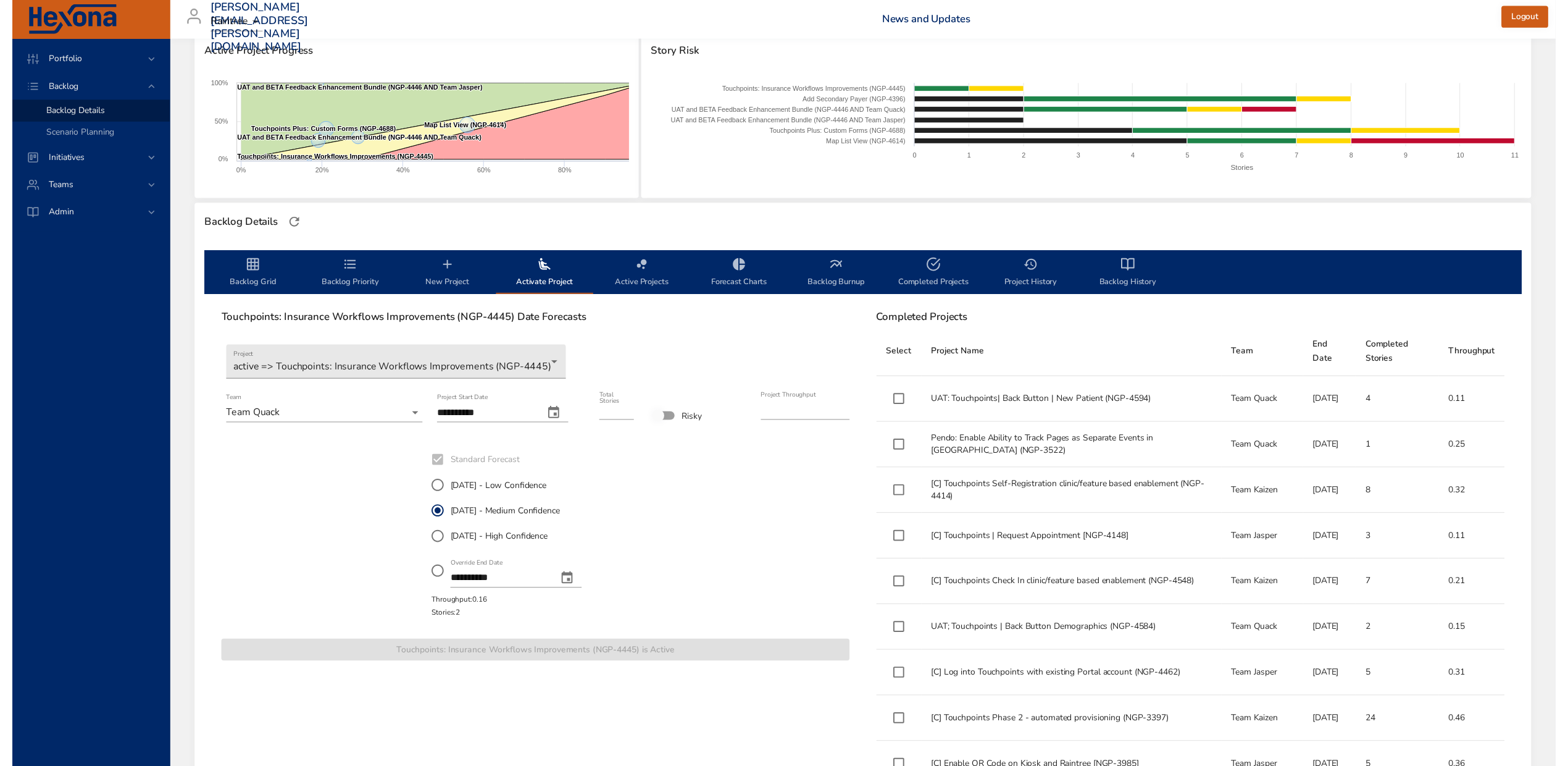
scroll to position [0, 0]
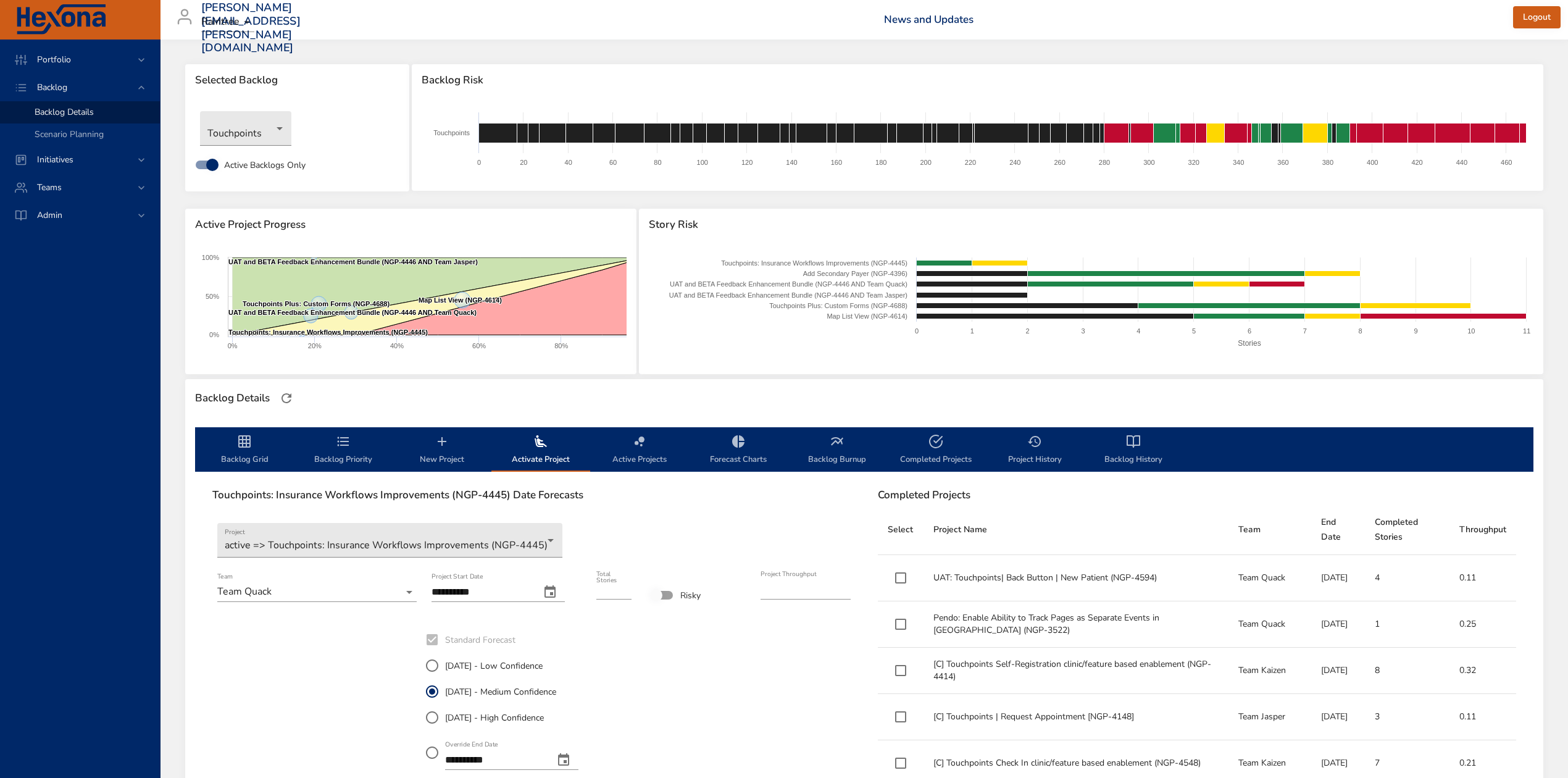
click at [239, 443] on icon "backlog-tab" at bounding box center [244, 441] width 12 height 12
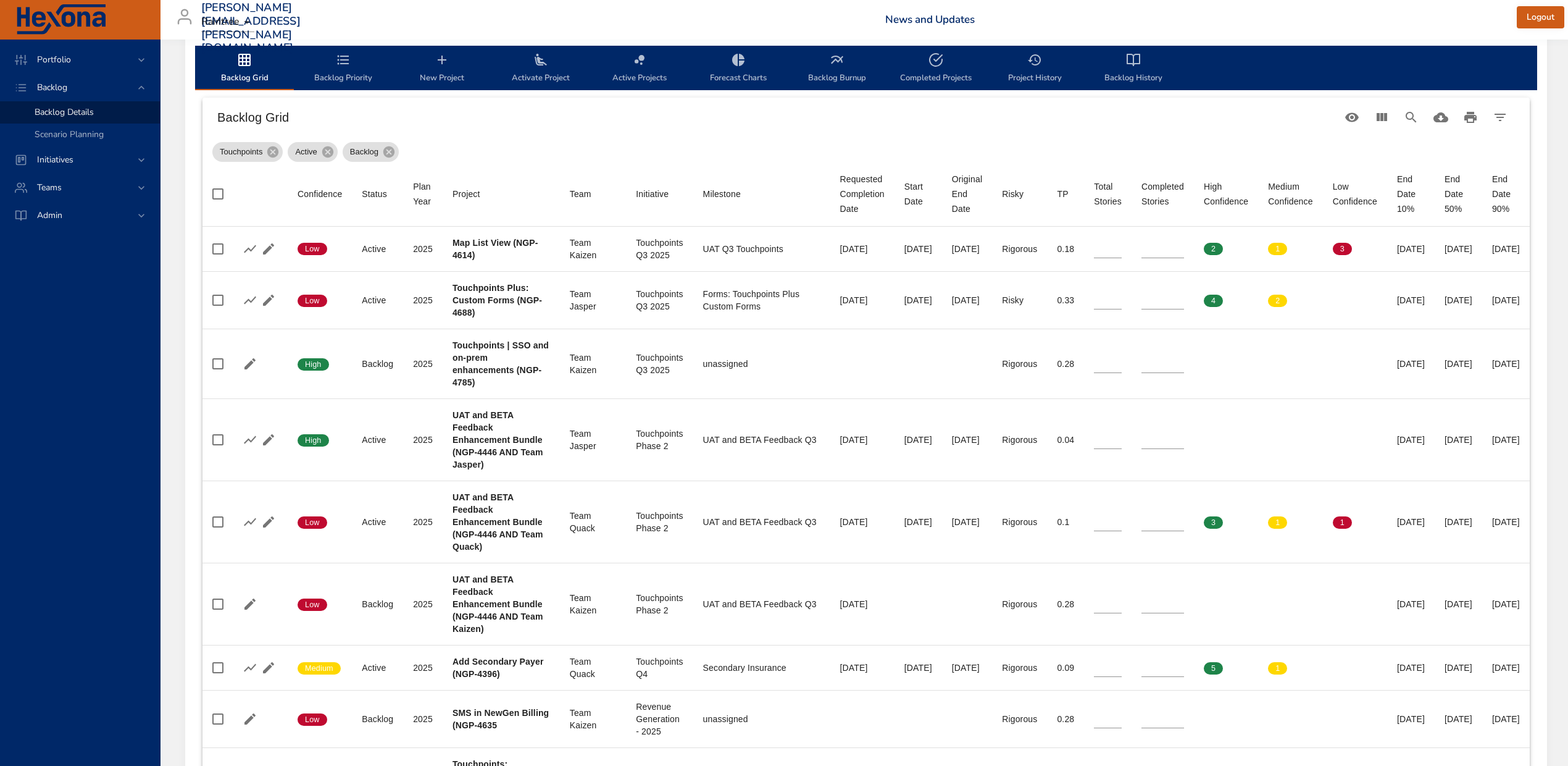
scroll to position [411, 0]
